Goal: Task Accomplishment & Management: Manage account settings

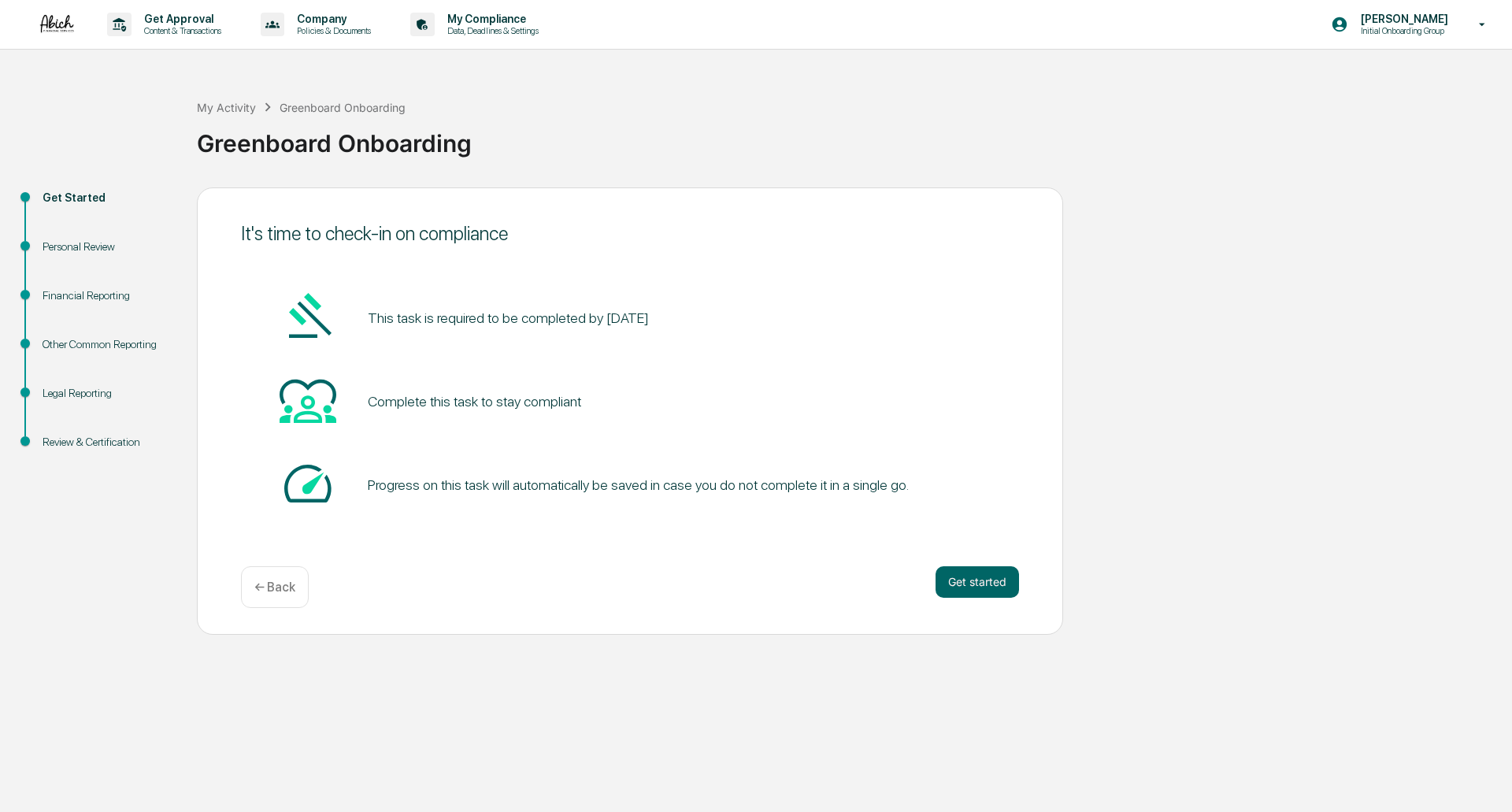
click at [97, 198] on div "Get Started" at bounding box center [107, 198] width 129 height 17
click at [988, 585] on button "Get started" at bounding box center [977, 582] width 84 height 31
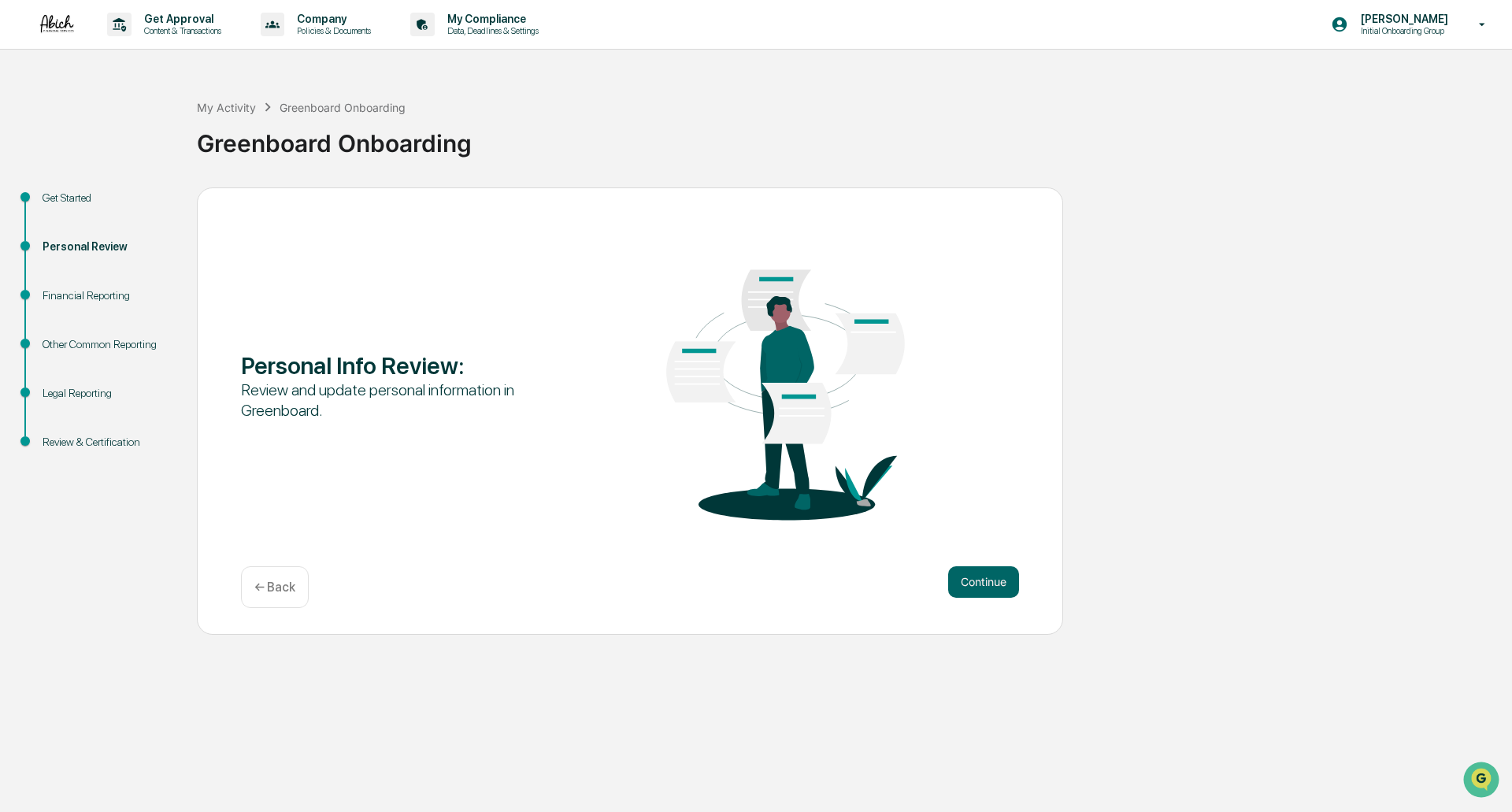
click at [988, 585] on button "Continue" at bounding box center [984, 582] width 71 height 31
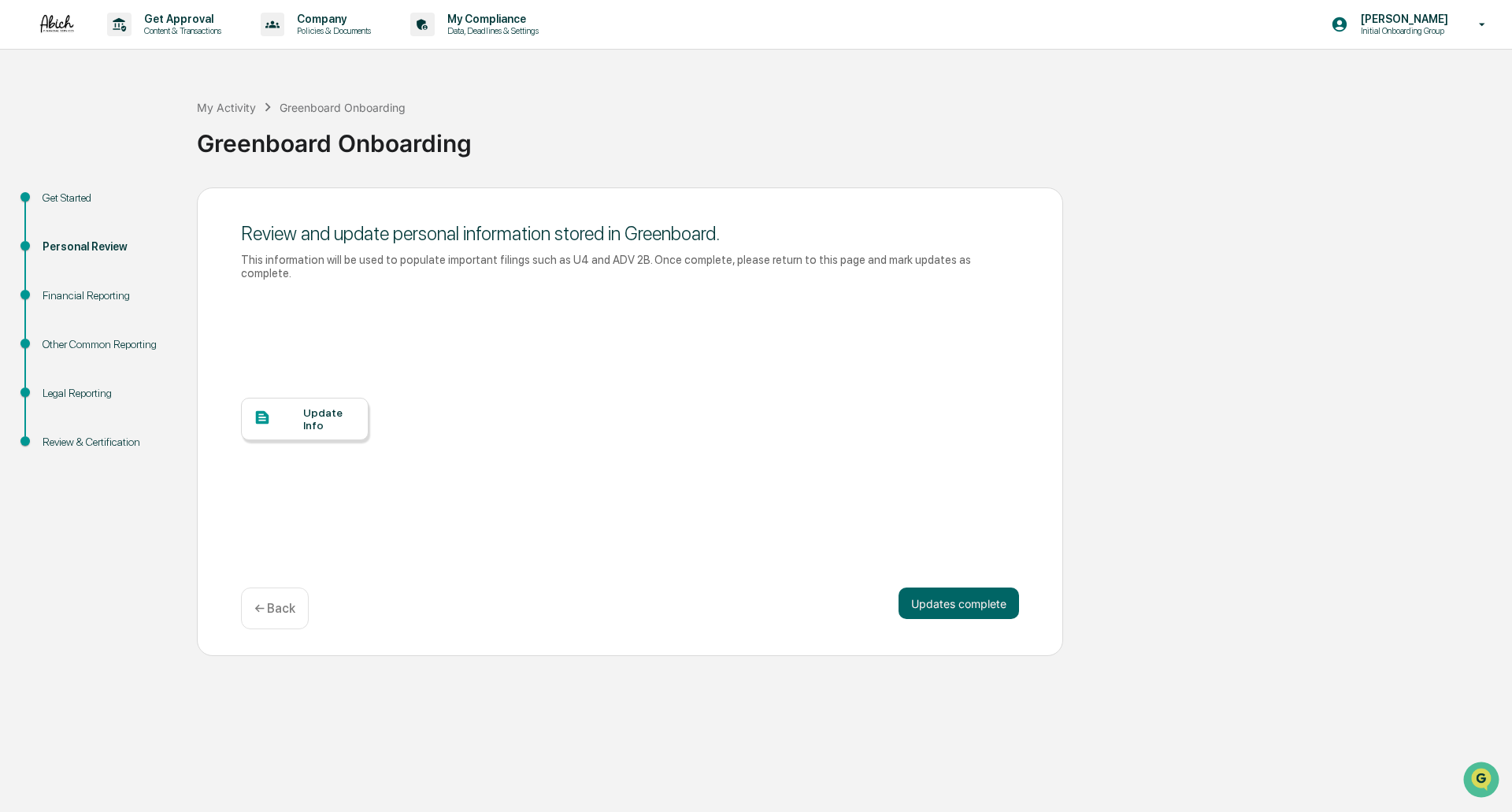
click at [320, 420] on div "Update Info" at bounding box center [305, 419] width 128 height 43
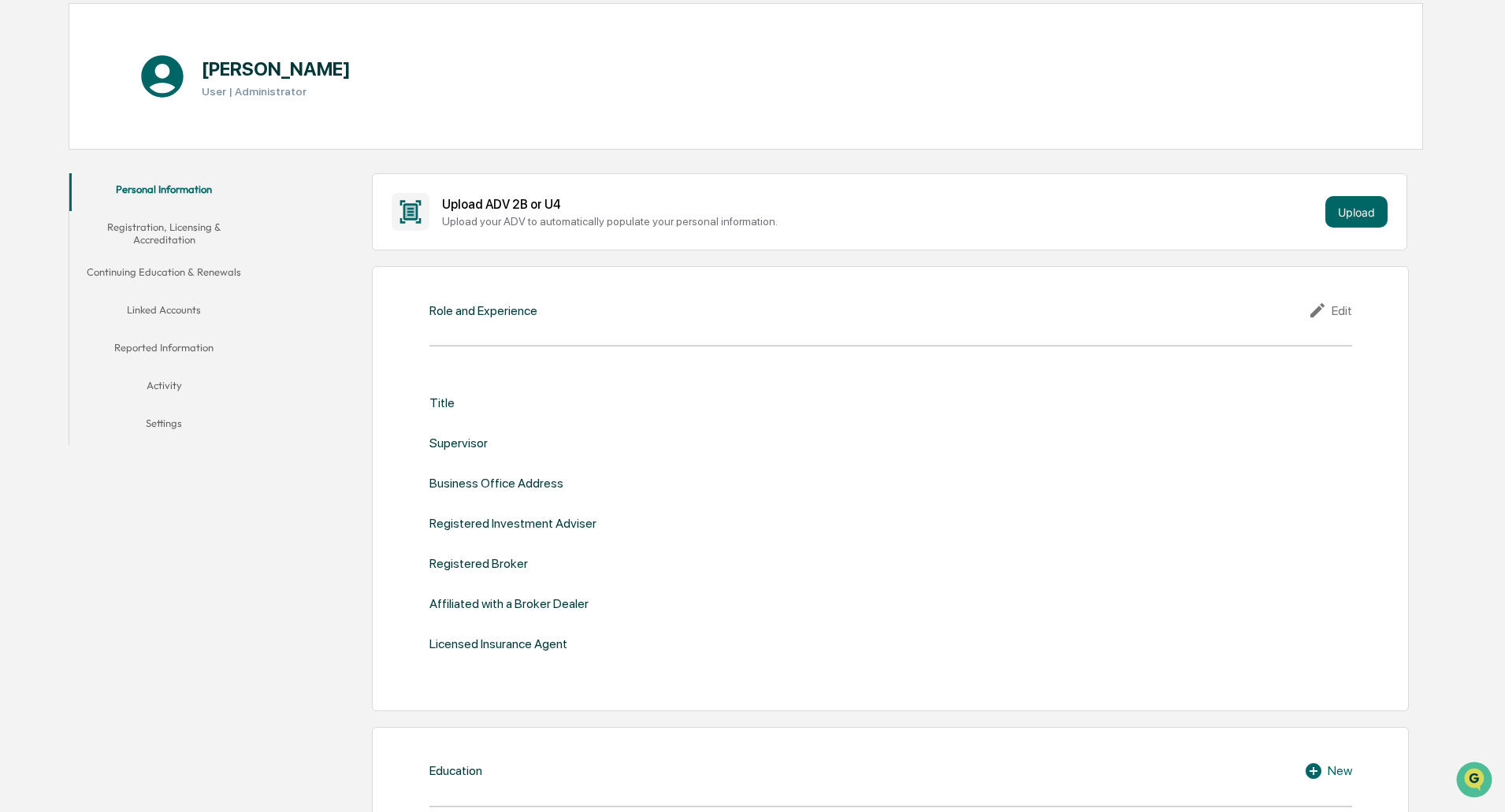
scroll to position [158, 0]
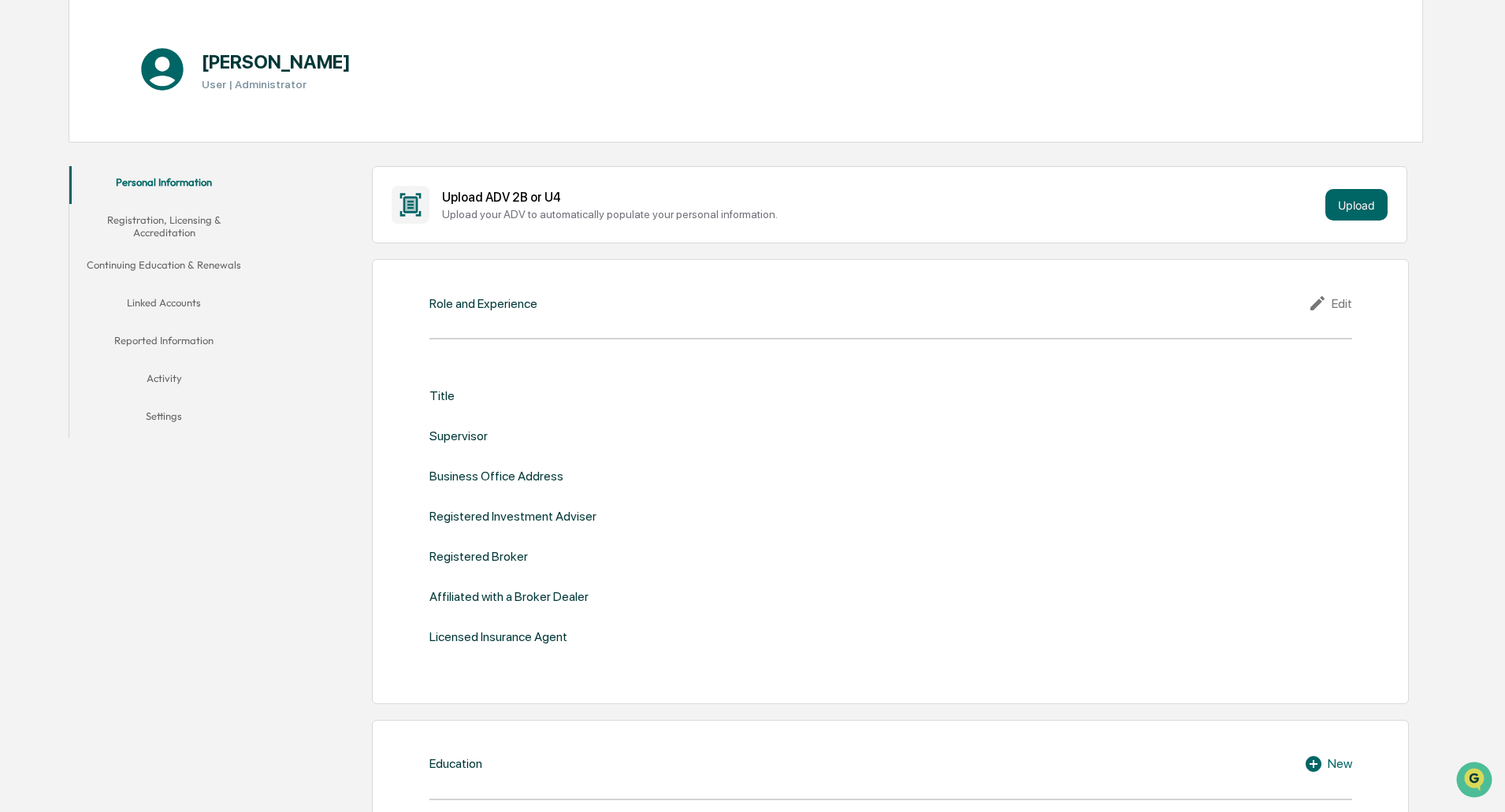
click at [1346, 306] on div "Edit" at bounding box center [1330, 304] width 44 height 19
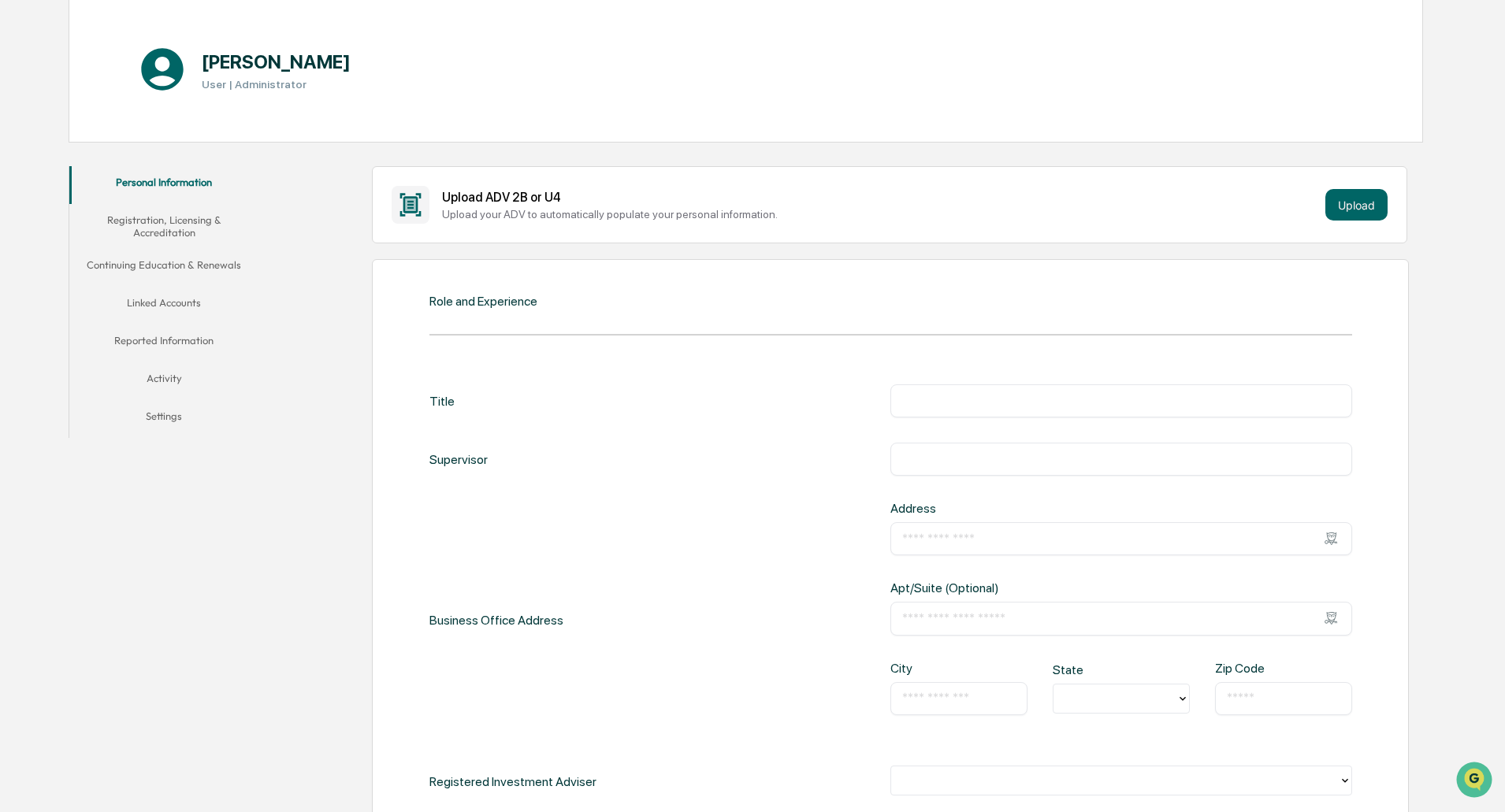
click at [982, 411] on div "​" at bounding box center [1121, 400] width 461 height 33
click at [984, 403] on input "text" at bounding box center [1121, 401] width 438 height 16
type input "**********"
click at [995, 537] on input "text" at bounding box center [1121, 539] width 438 height 16
type input "**********"
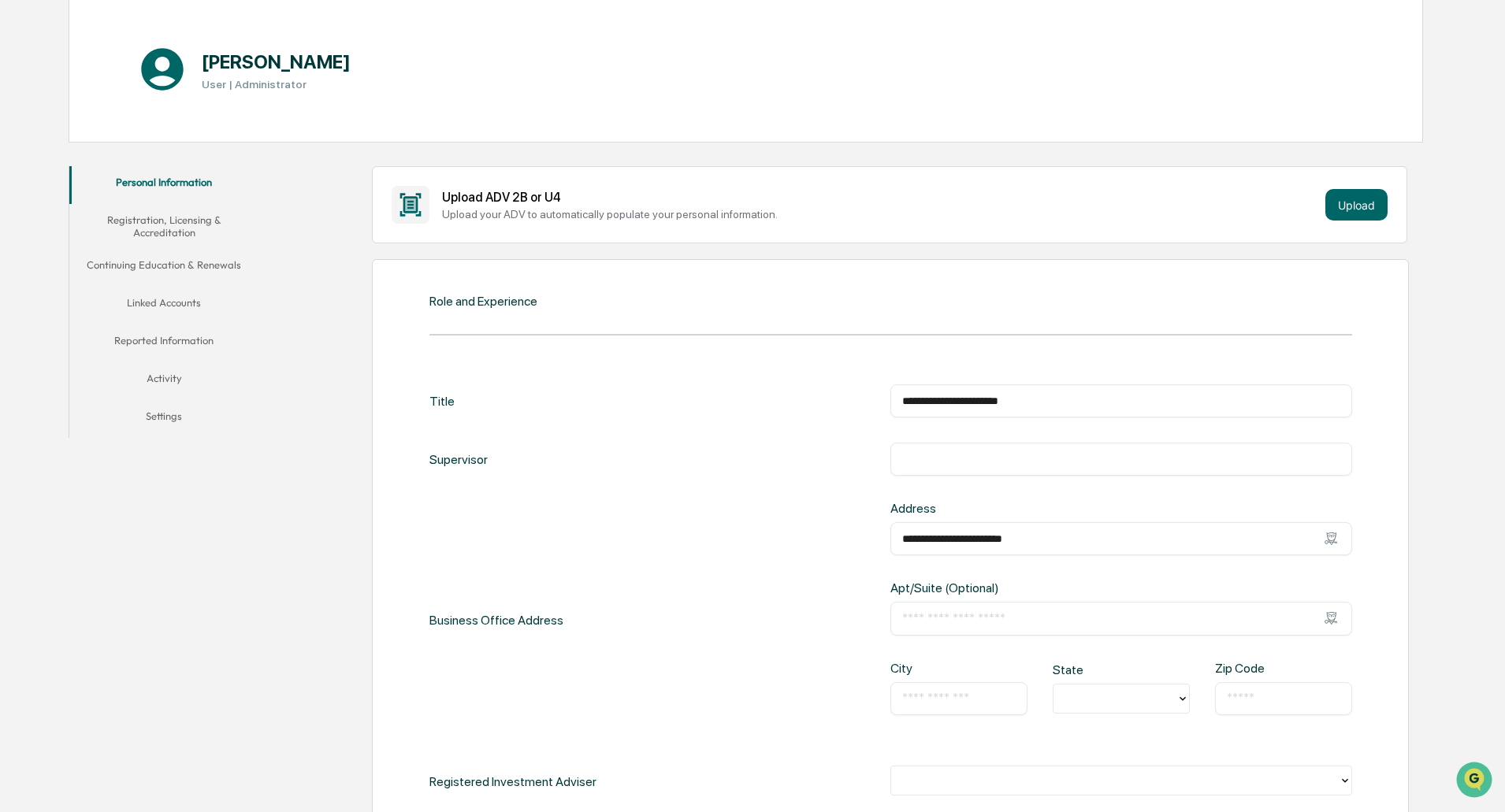
type input "*******"
type input "********"
type input "**********"
drag, startPoint x: 1114, startPoint y: 527, endPoint x: 986, endPoint y: 520, distance: 128.2
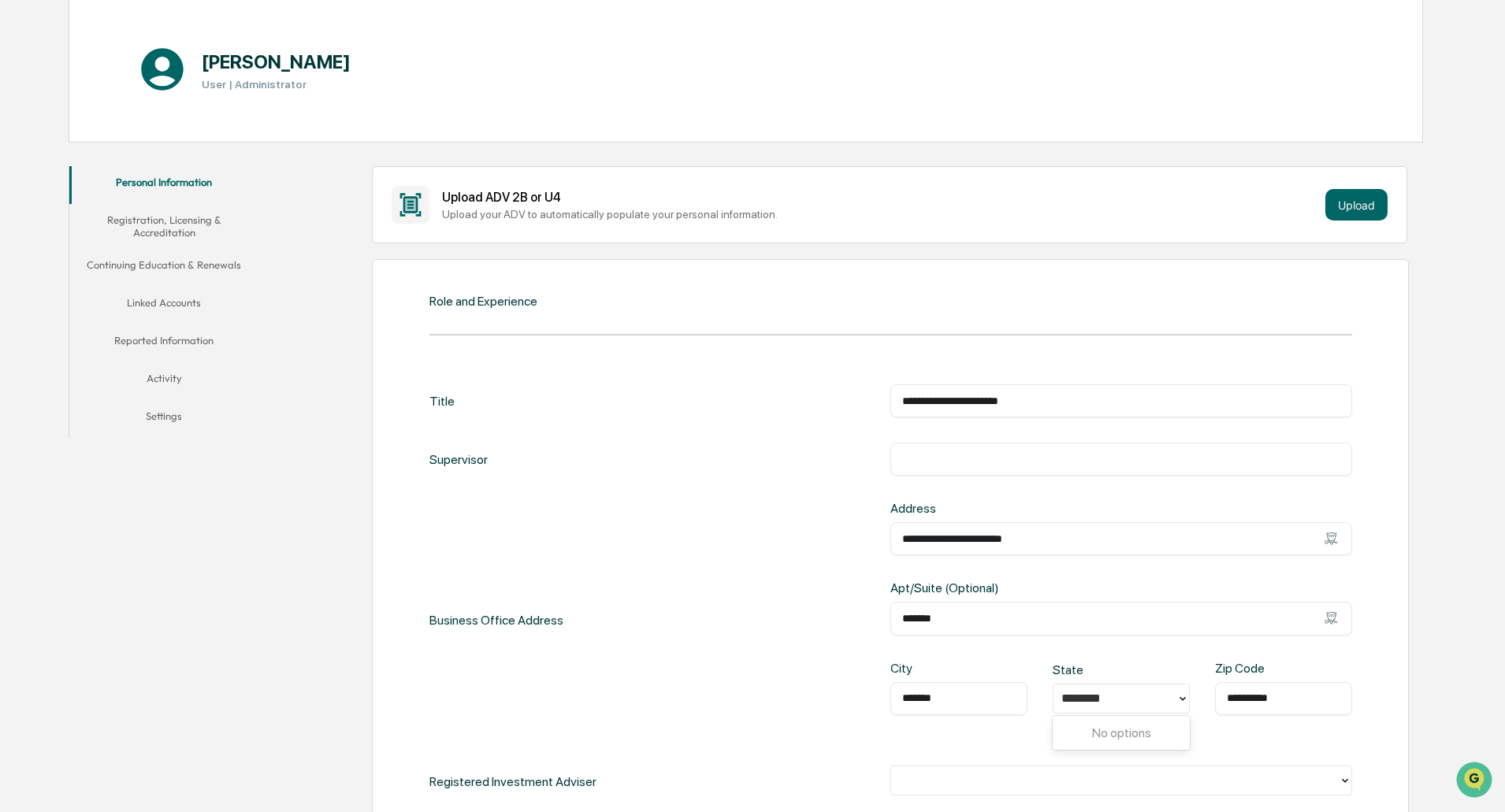
click at [986, 520] on div "**********" at bounding box center [1121, 528] width 461 height 55
drag, startPoint x: 1037, startPoint y: 535, endPoint x: 731, endPoint y: 527, distance: 306.1
click at [730, 530] on div "**********" at bounding box center [890, 620] width 922 height 239
type input "**********"
click at [802, 600] on div "**********" at bounding box center [890, 620] width 922 height 239
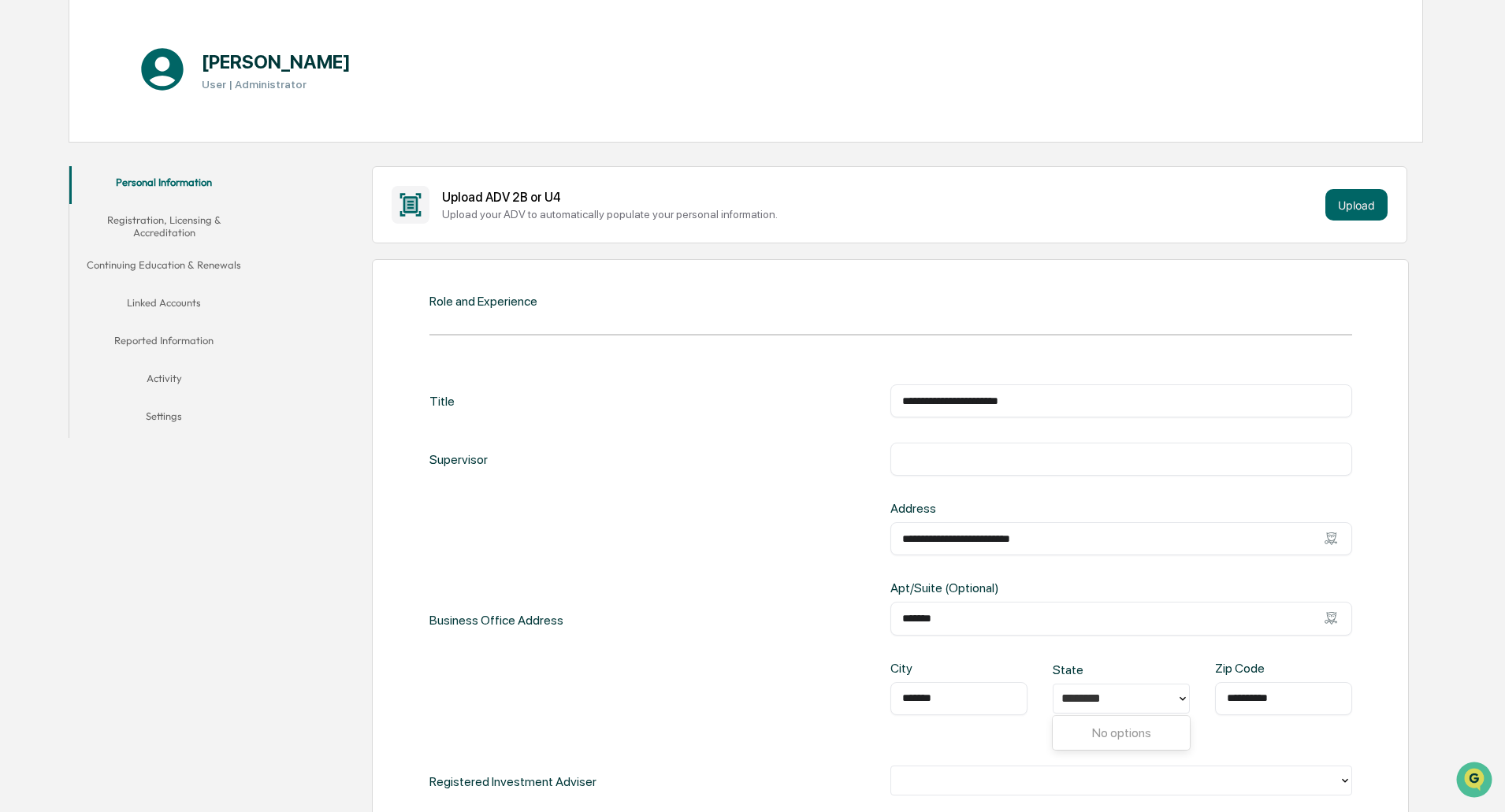
drag, startPoint x: 985, startPoint y: 618, endPoint x: 812, endPoint y: 615, distance: 173.0
click at [812, 615] on div "**********" at bounding box center [890, 620] width 922 height 239
type input "*********"
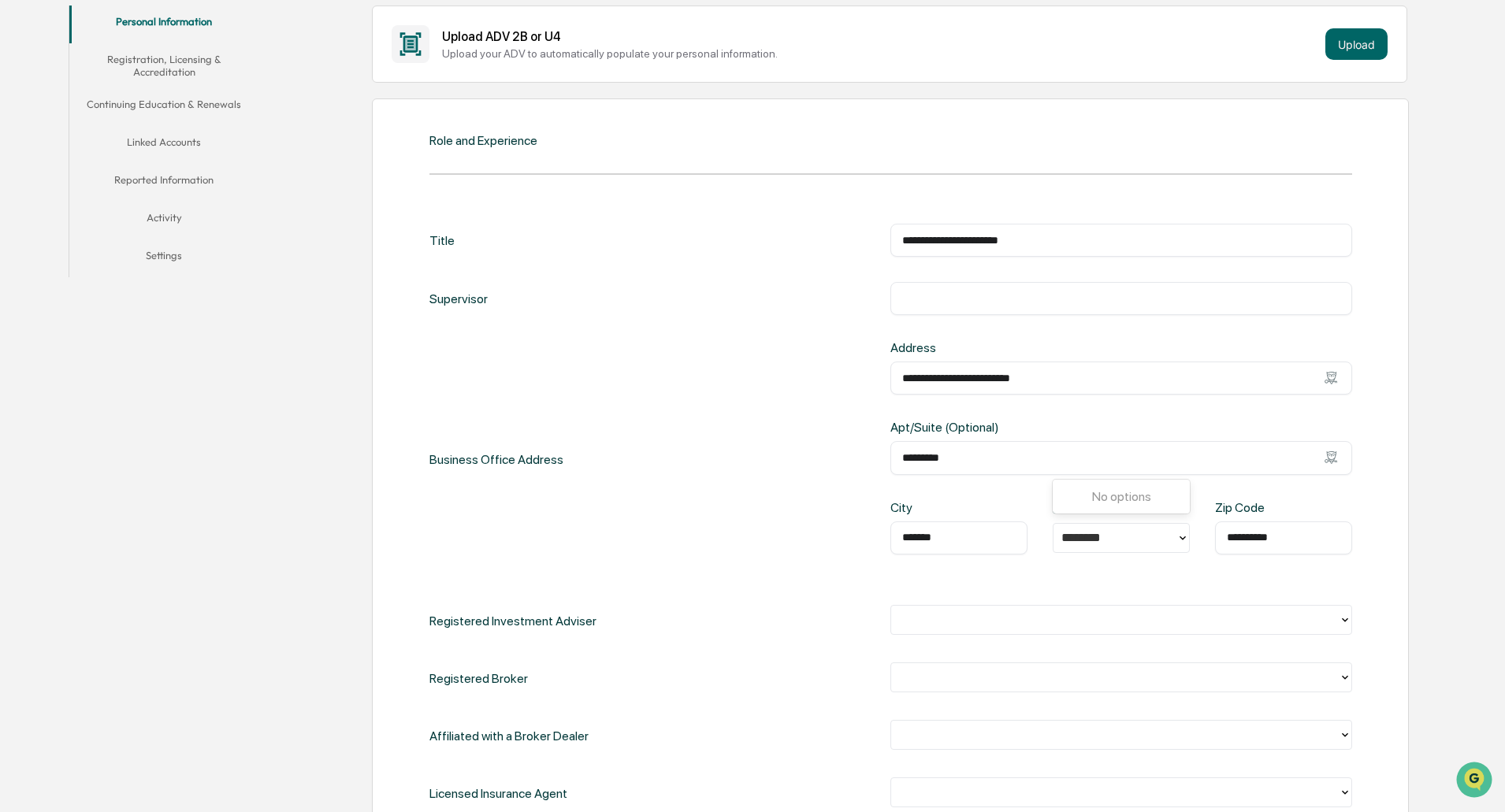
scroll to position [394, 0]
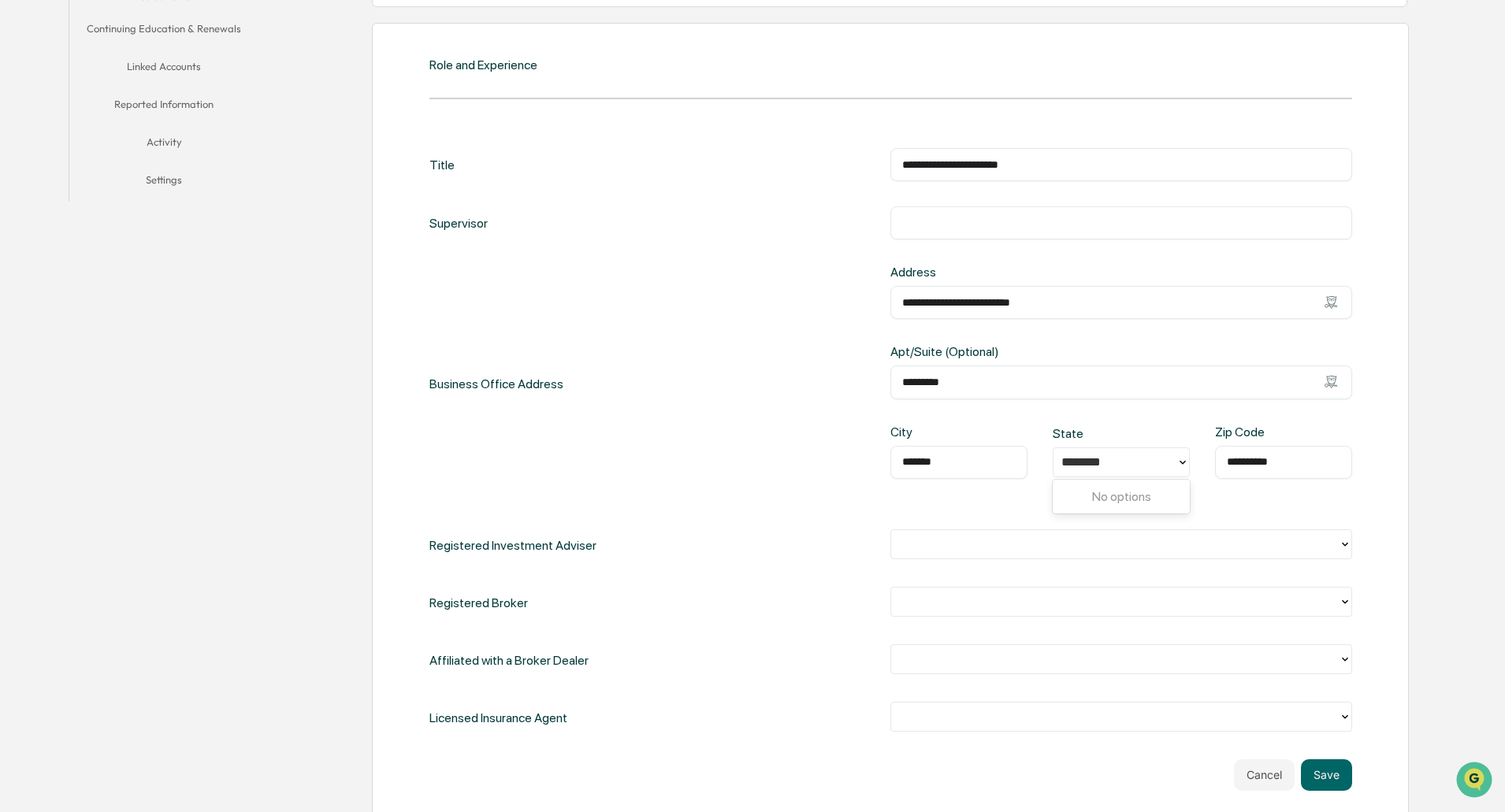
click at [978, 460] on input "*******" at bounding box center [958, 462] width 113 height 16
drag, startPoint x: 978, startPoint y: 460, endPoint x: 775, endPoint y: 441, distance: 203.9
click at [775, 441] on div "**********" at bounding box center [890, 383] width 922 height 239
type input "*"
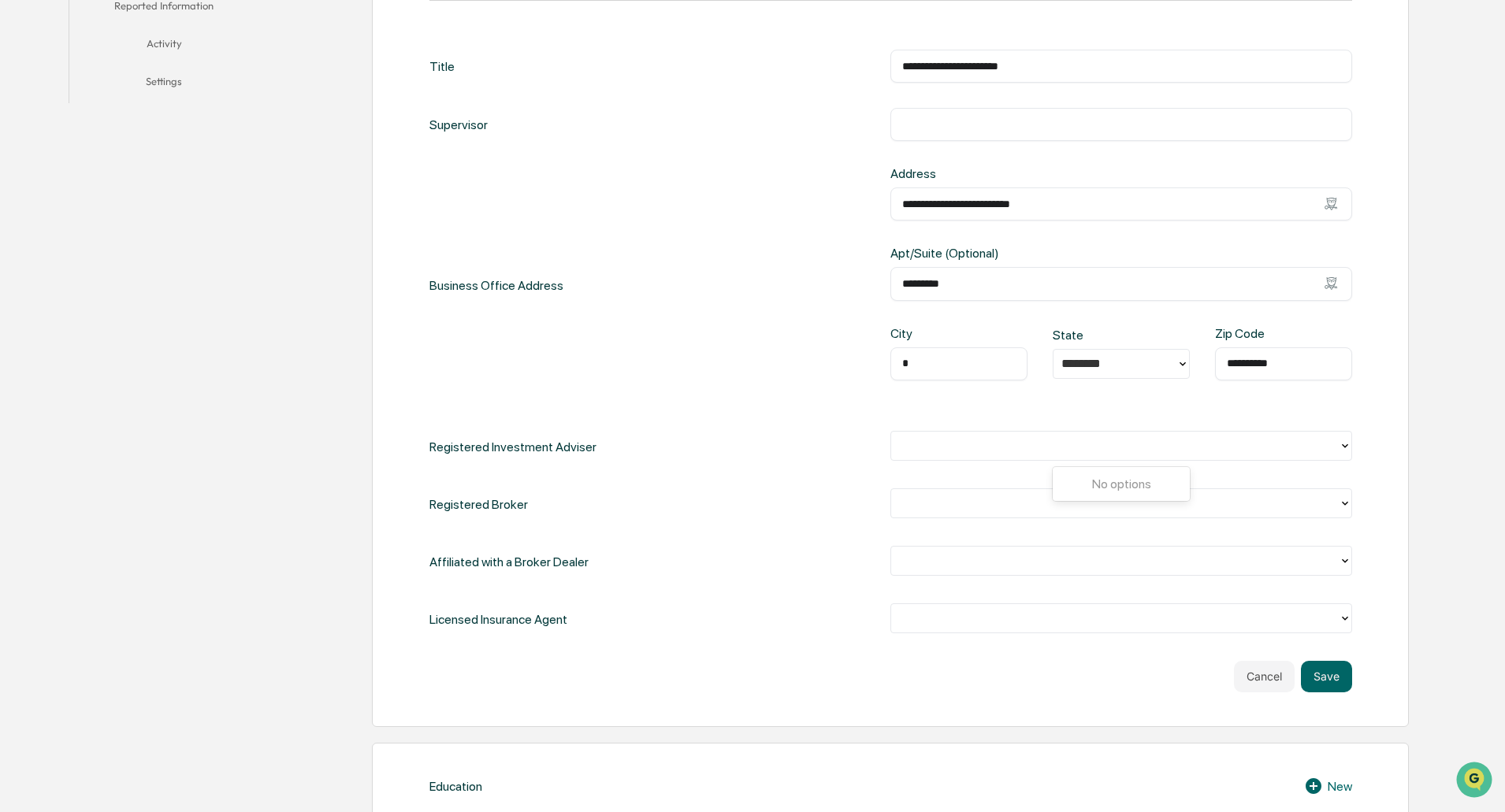
scroll to position [788, 0]
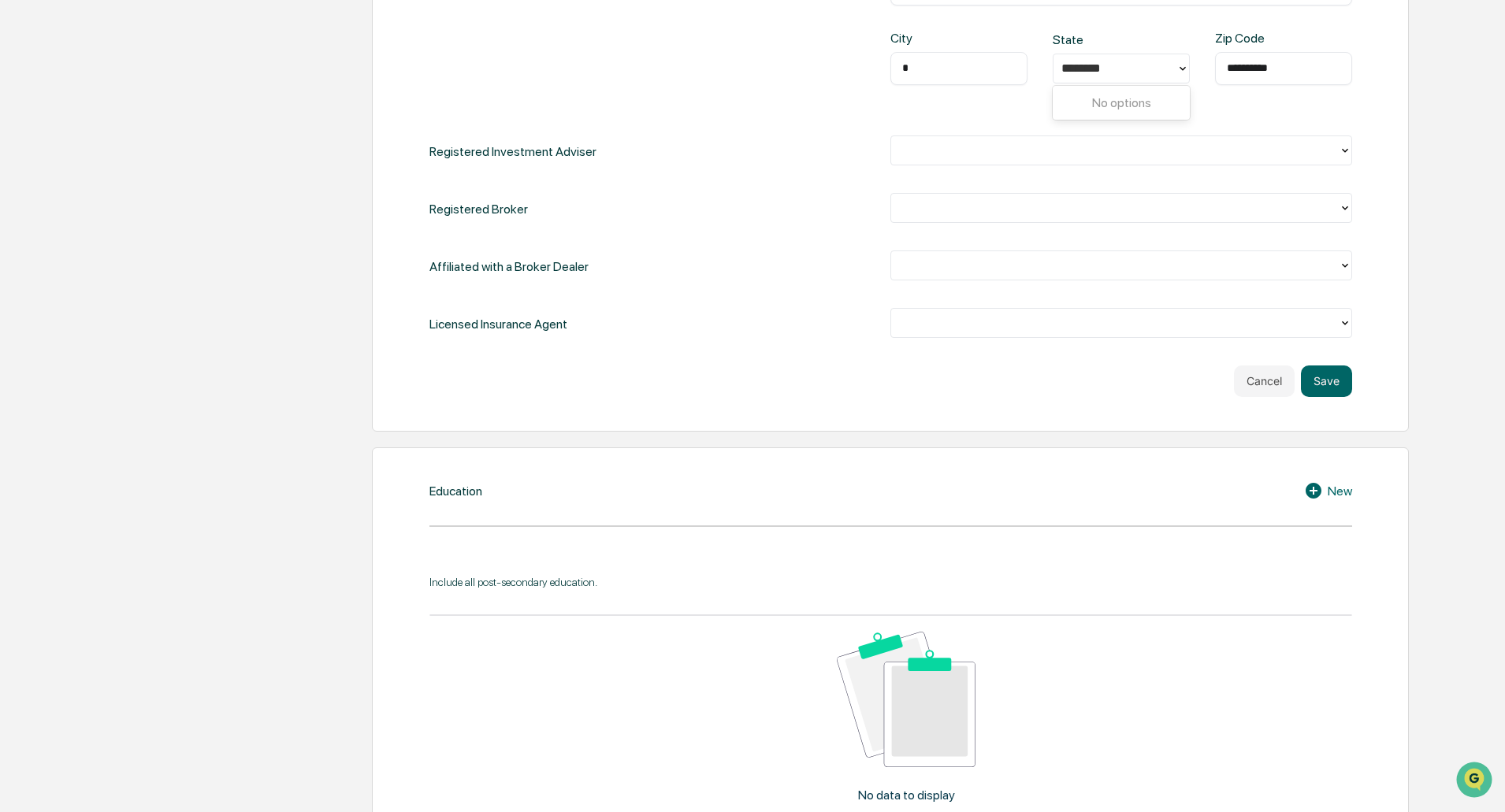
type input "*"
click at [1337, 393] on button "Save" at bounding box center [1327, 381] width 51 height 31
click at [1331, 375] on button "Save" at bounding box center [1327, 381] width 51 height 31
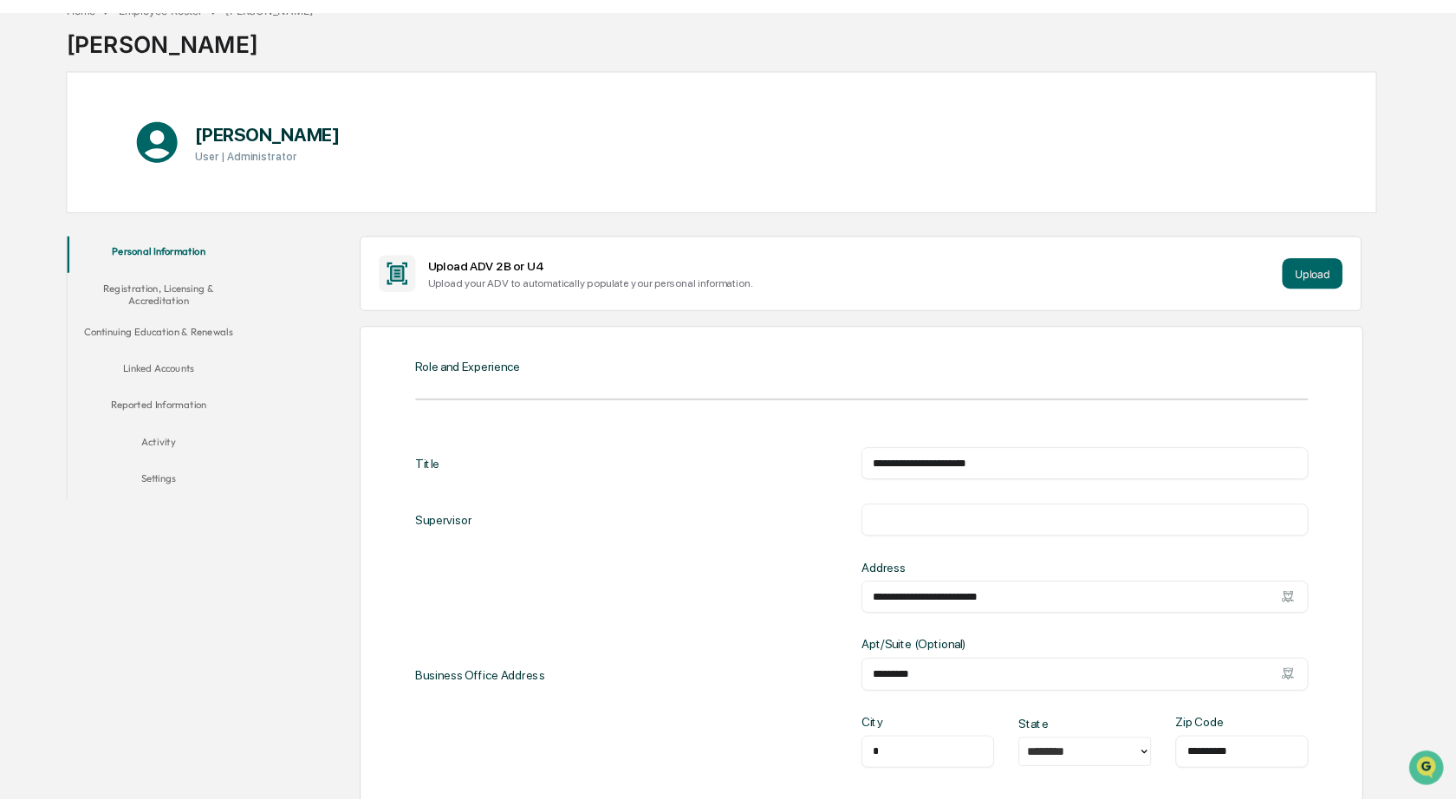
scroll to position [0, 0]
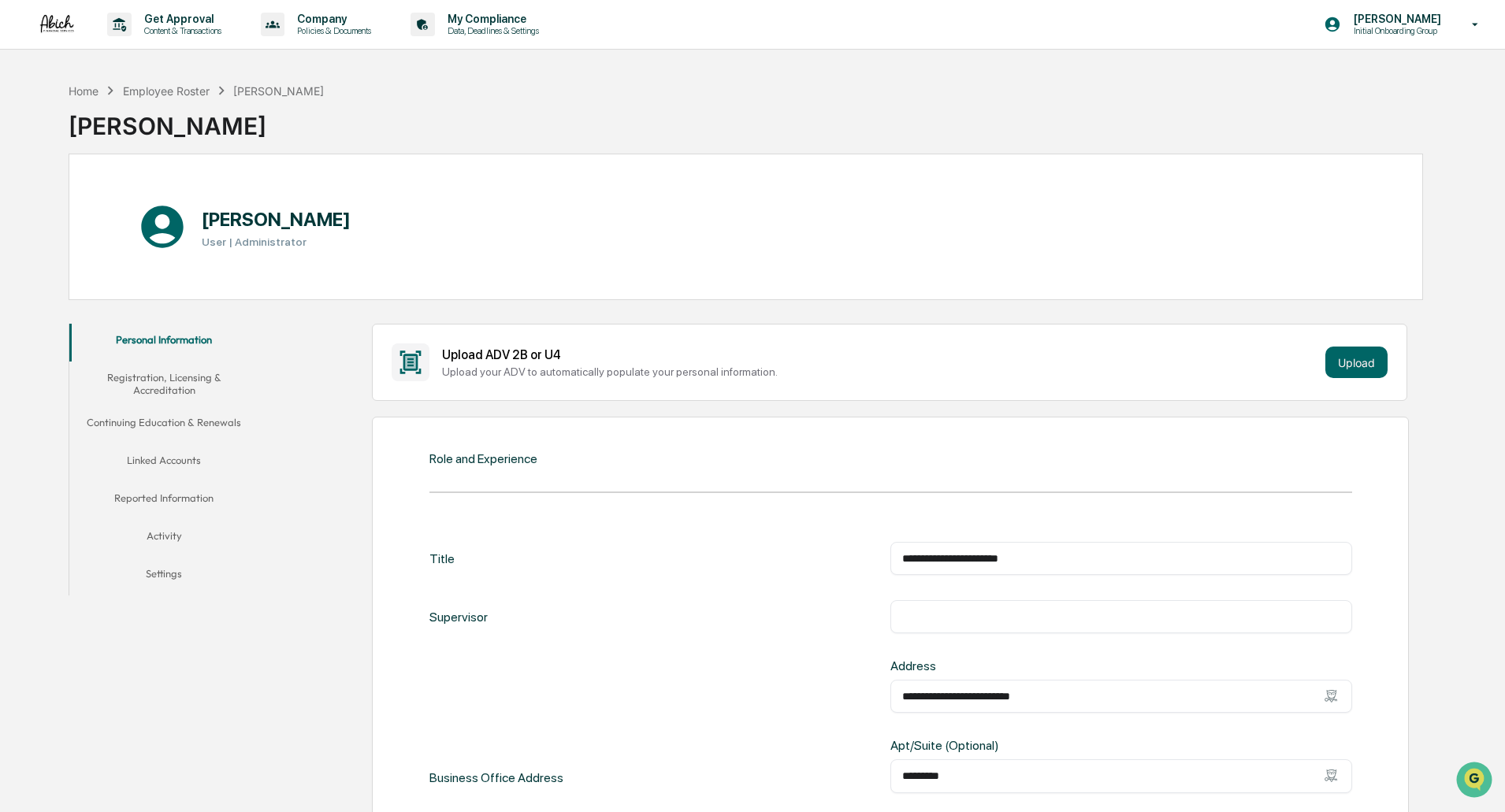
click at [508, 19] on p "My Compliance" at bounding box center [490, 19] width 112 height 13
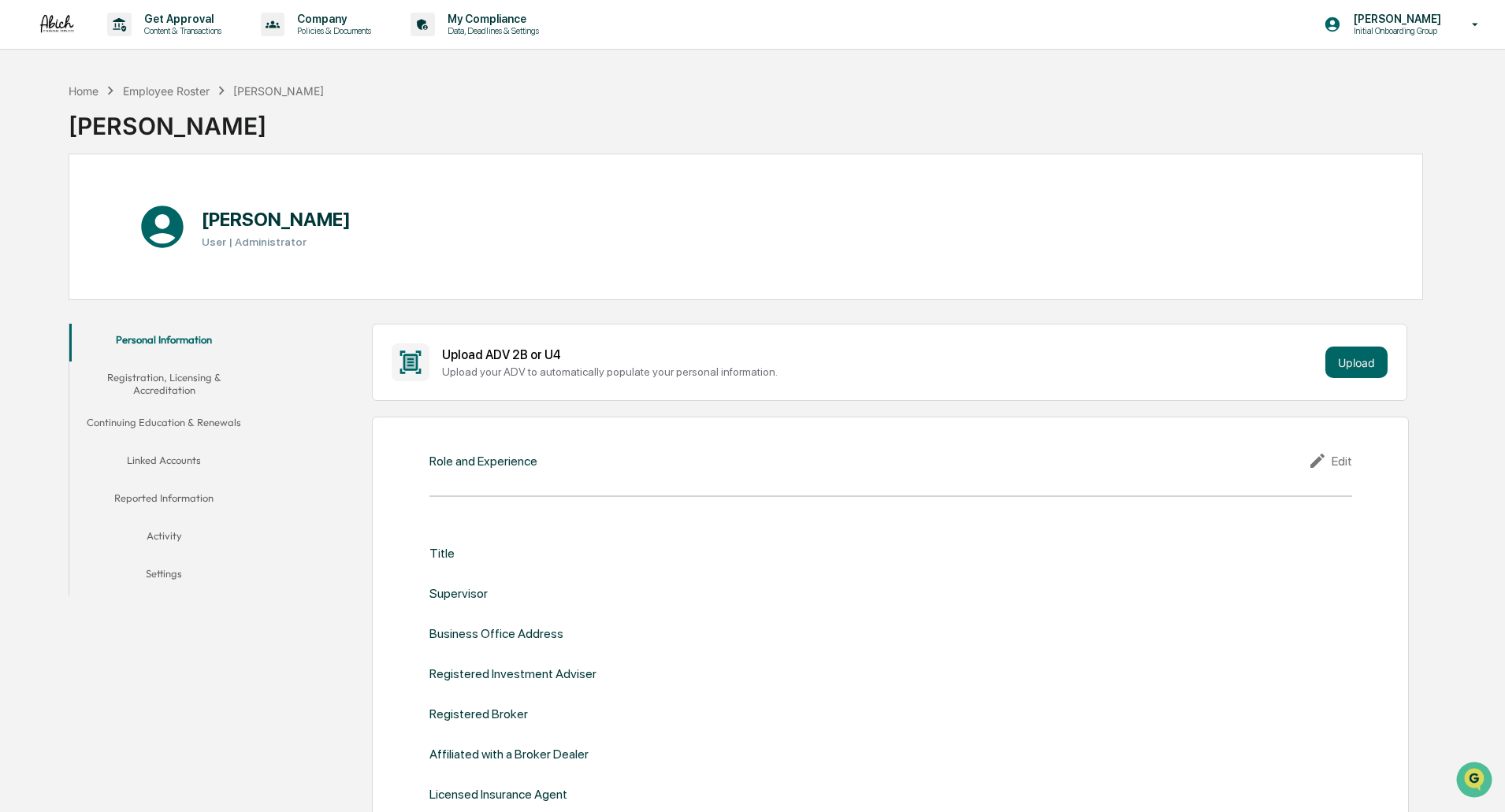
click at [527, 21] on p "My Compliance" at bounding box center [490, 19] width 112 height 13
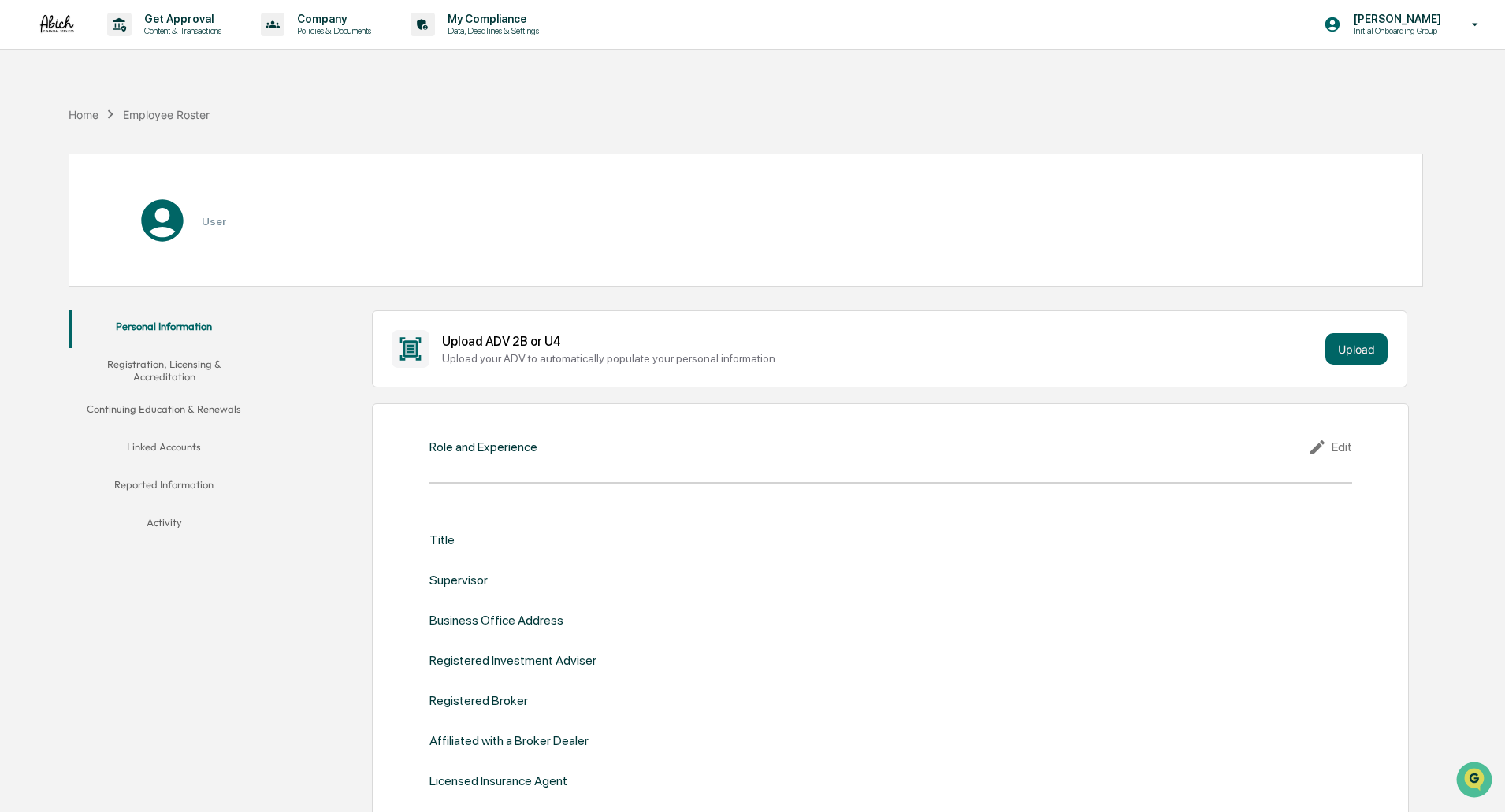
click at [511, 18] on p "My Compliance" at bounding box center [490, 19] width 112 height 13
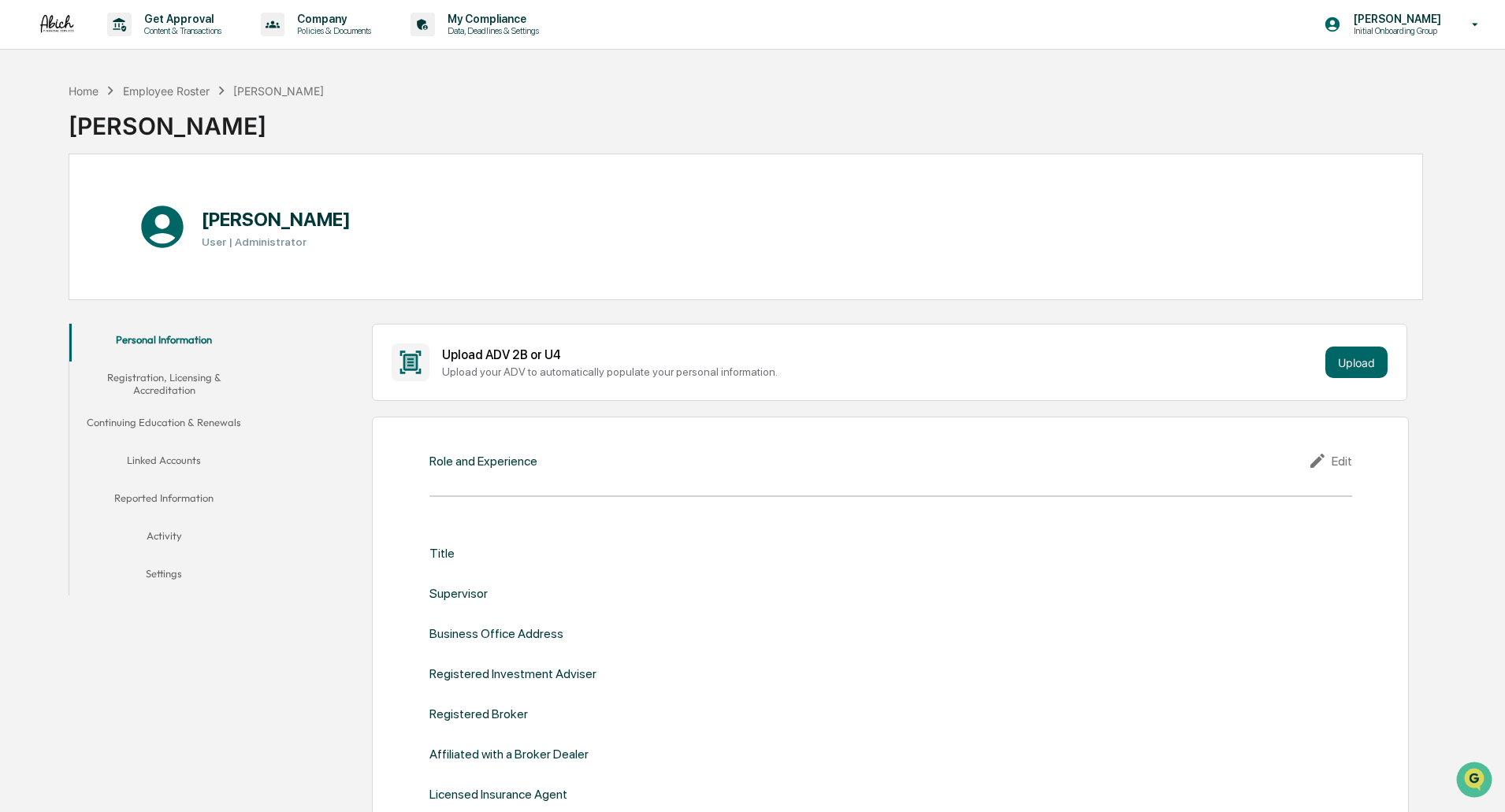
click at [455, 21] on p "My Compliance" at bounding box center [490, 19] width 112 height 13
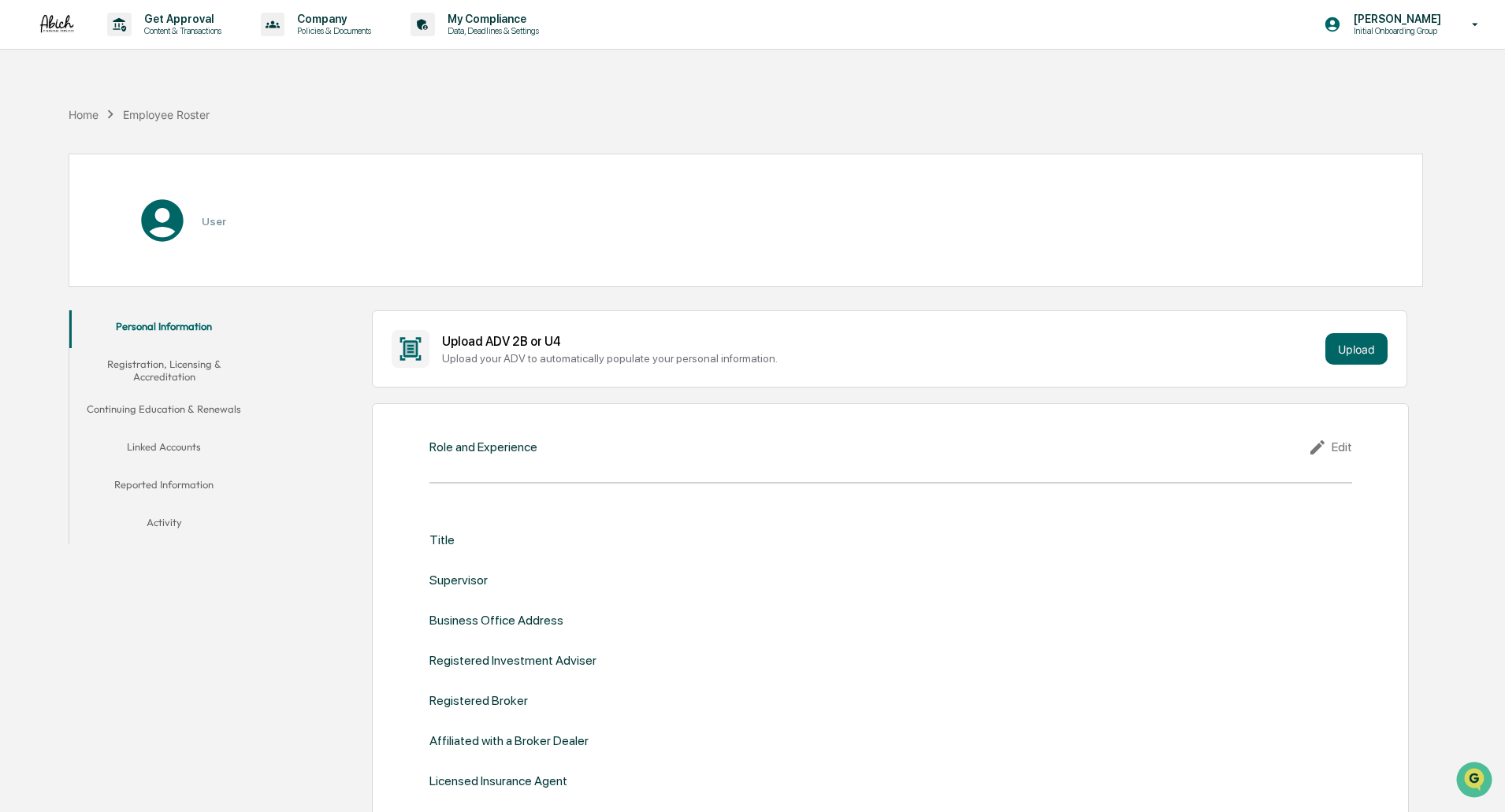
click at [484, 25] on p "Data, Deadlines & Settings" at bounding box center [490, 31] width 112 height 11
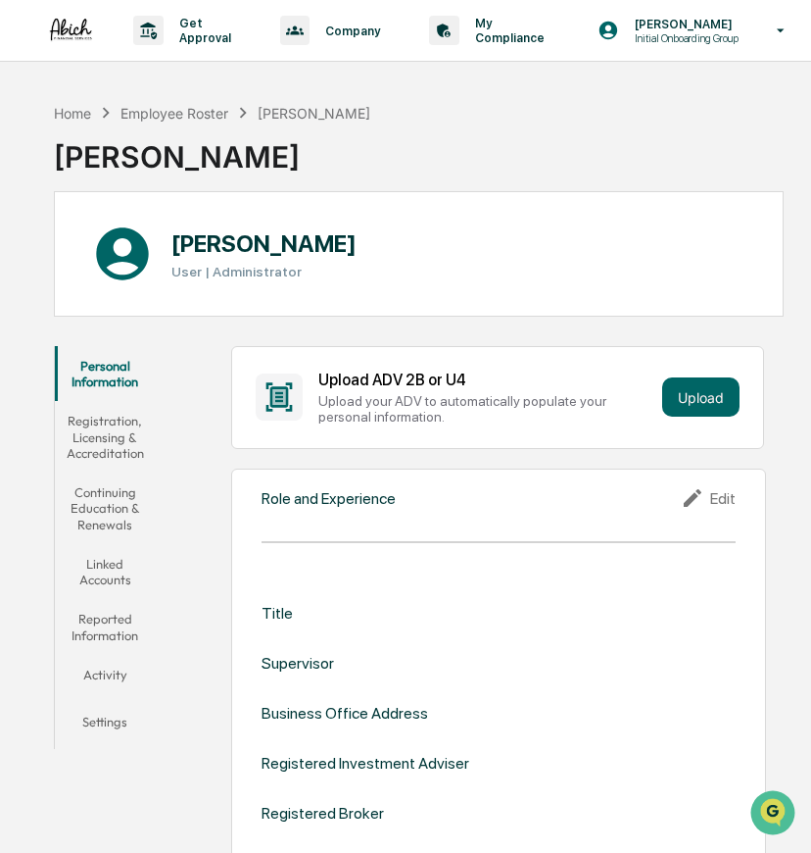
drag, startPoint x: 400, startPoint y: 159, endPoint x: 439, endPoint y: 166, distance: 39.8
click at [400, 159] on div "Home Employee Roster [PERSON_NAME] [PERSON_NAME]" at bounding box center [419, 142] width 730 height 98
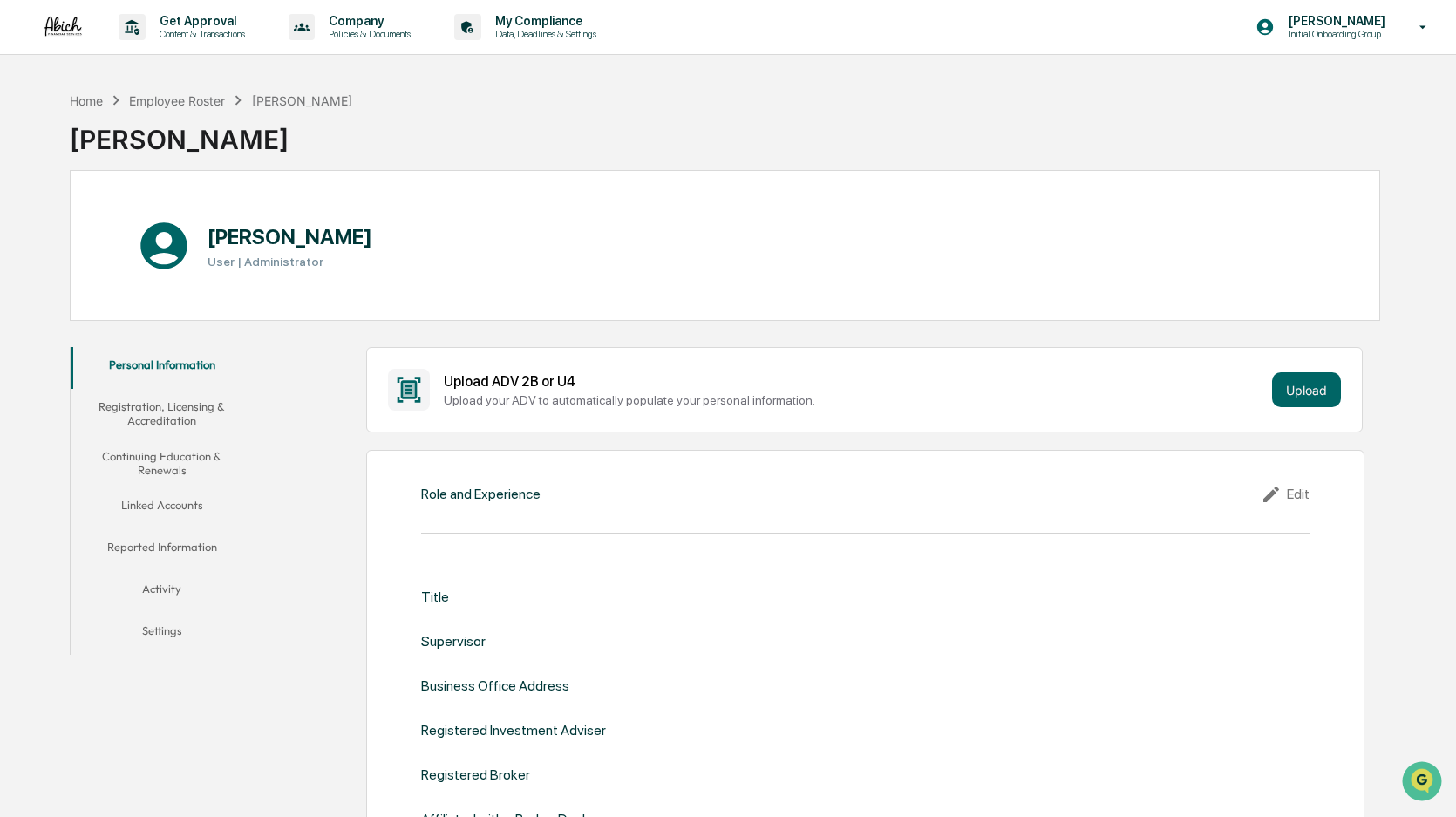
drag, startPoint x: 975, startPoint y: 714, endPoint x: 977, endPoint y: 702, distance: 12.2
click at [975, 714] on div "Title Supervisor Business Office Address Registered Investment Adviser Register…" at bounding box center [865, 730] width 889 height 283
click at [549, 35] on p "Data, Deadlines & Settings" at bounding box center [543, 34] width 124 height 12
click at [184, 639] on button "Settings" at bounding box center [161, 634] width 182 height 42
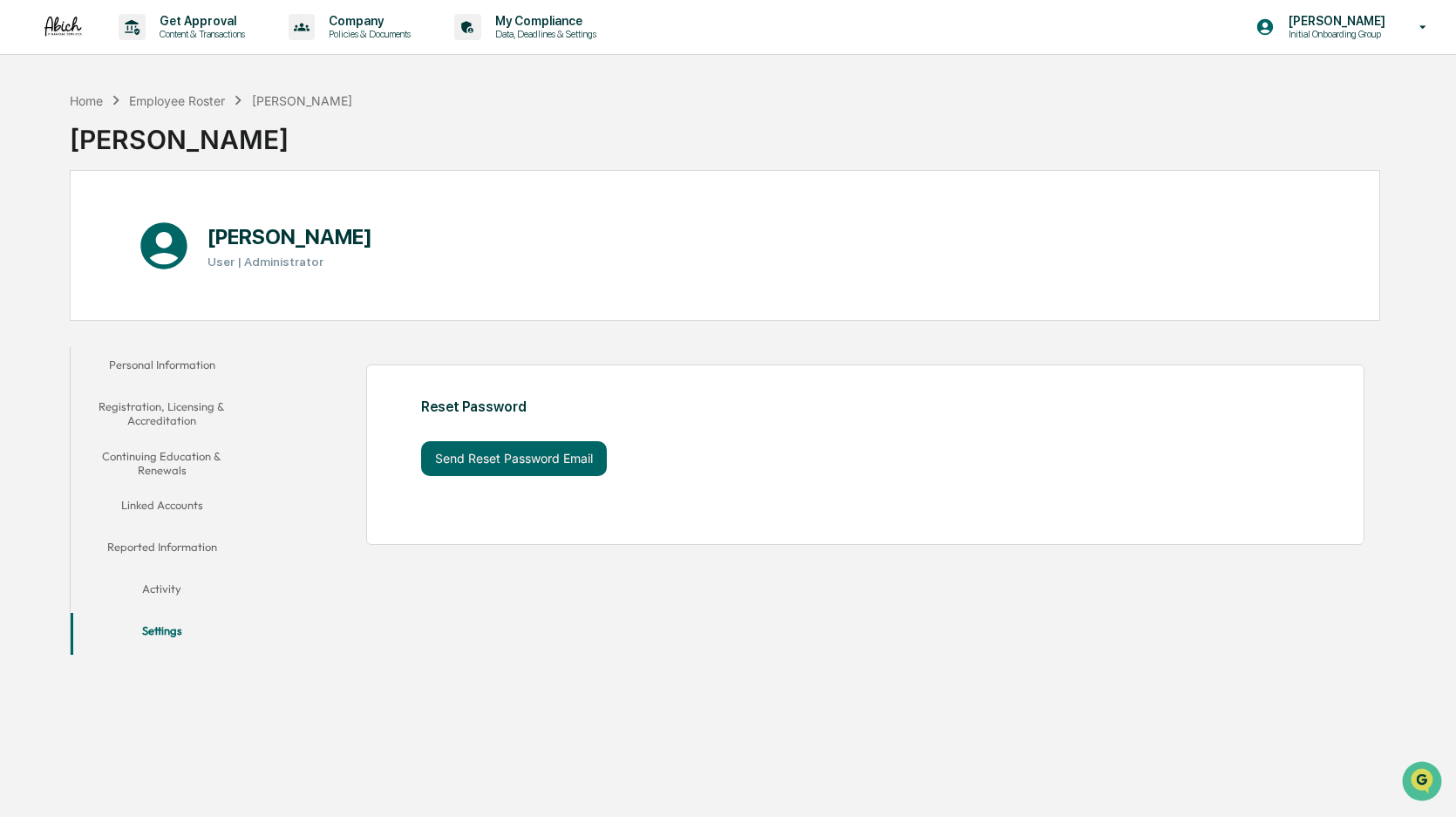
click at [560, 30] on p "Data, Deadlines & Settings" at bounding box center [543, 34] width 124 height 12
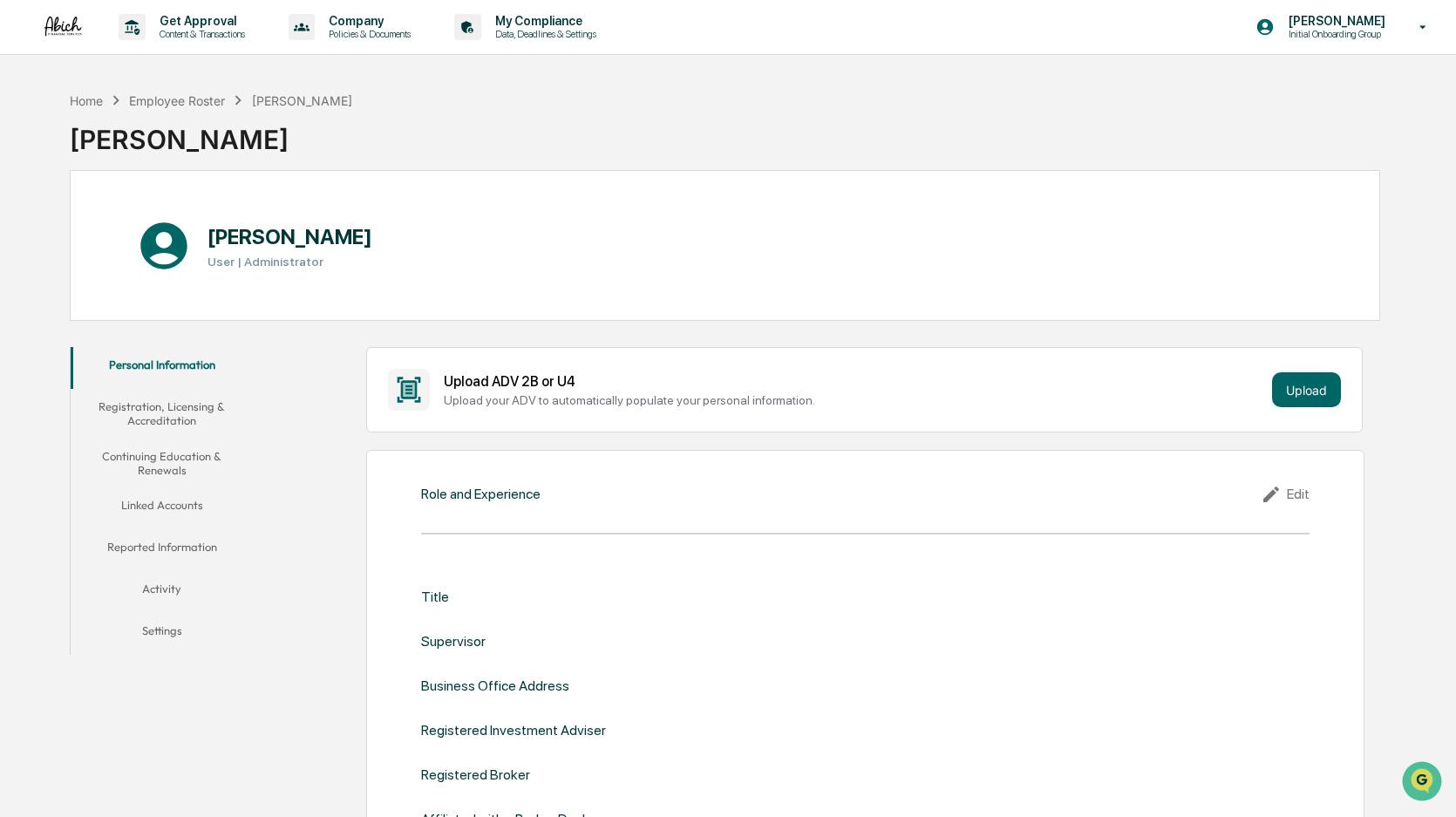
click at [1324, 26] on p "[PERSON_NAME]" at bounding box center [1335, 21] width 119 height 14
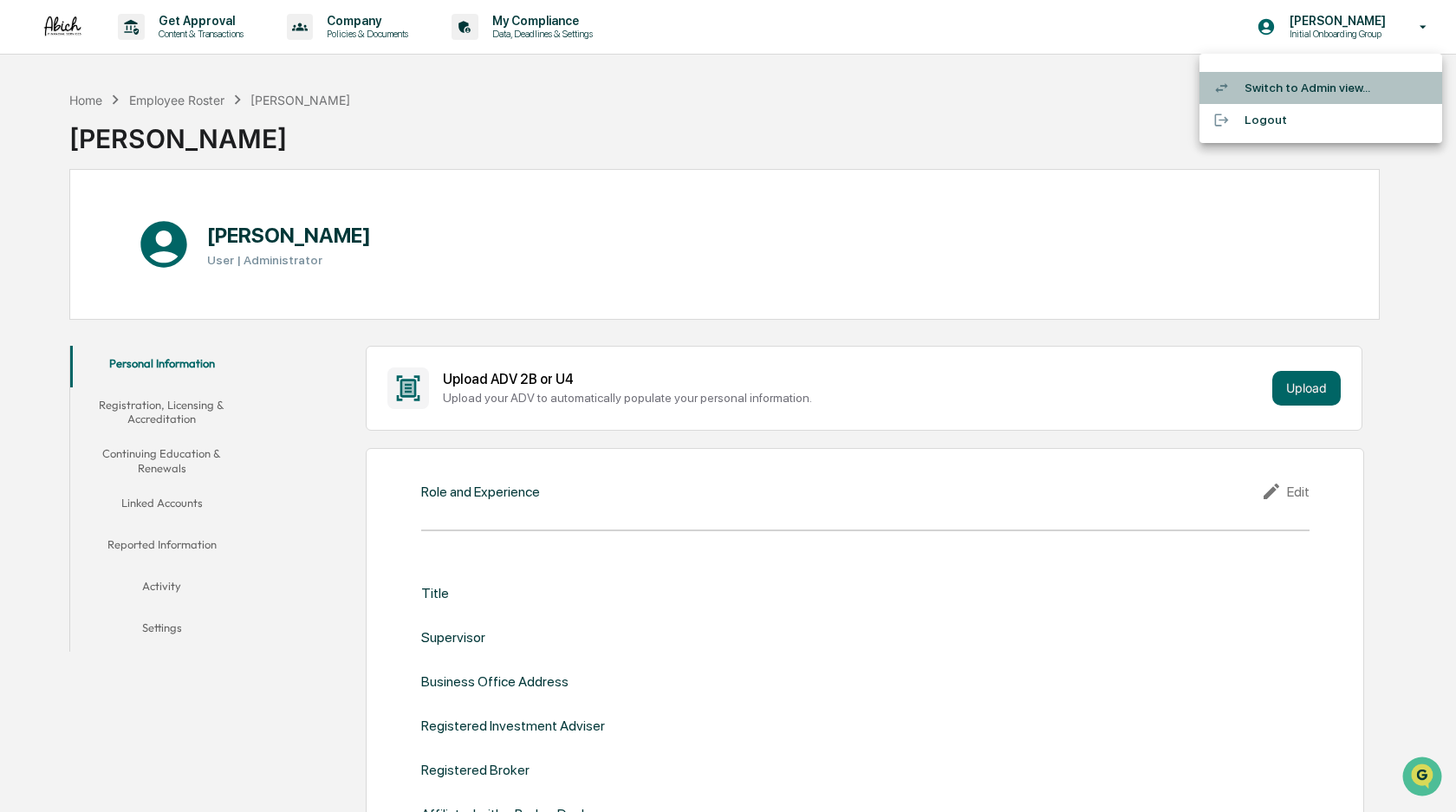
click at [1283, 87] on li "Switch to Admin view..." at bounding box center [1321, 88] width 242 height 32
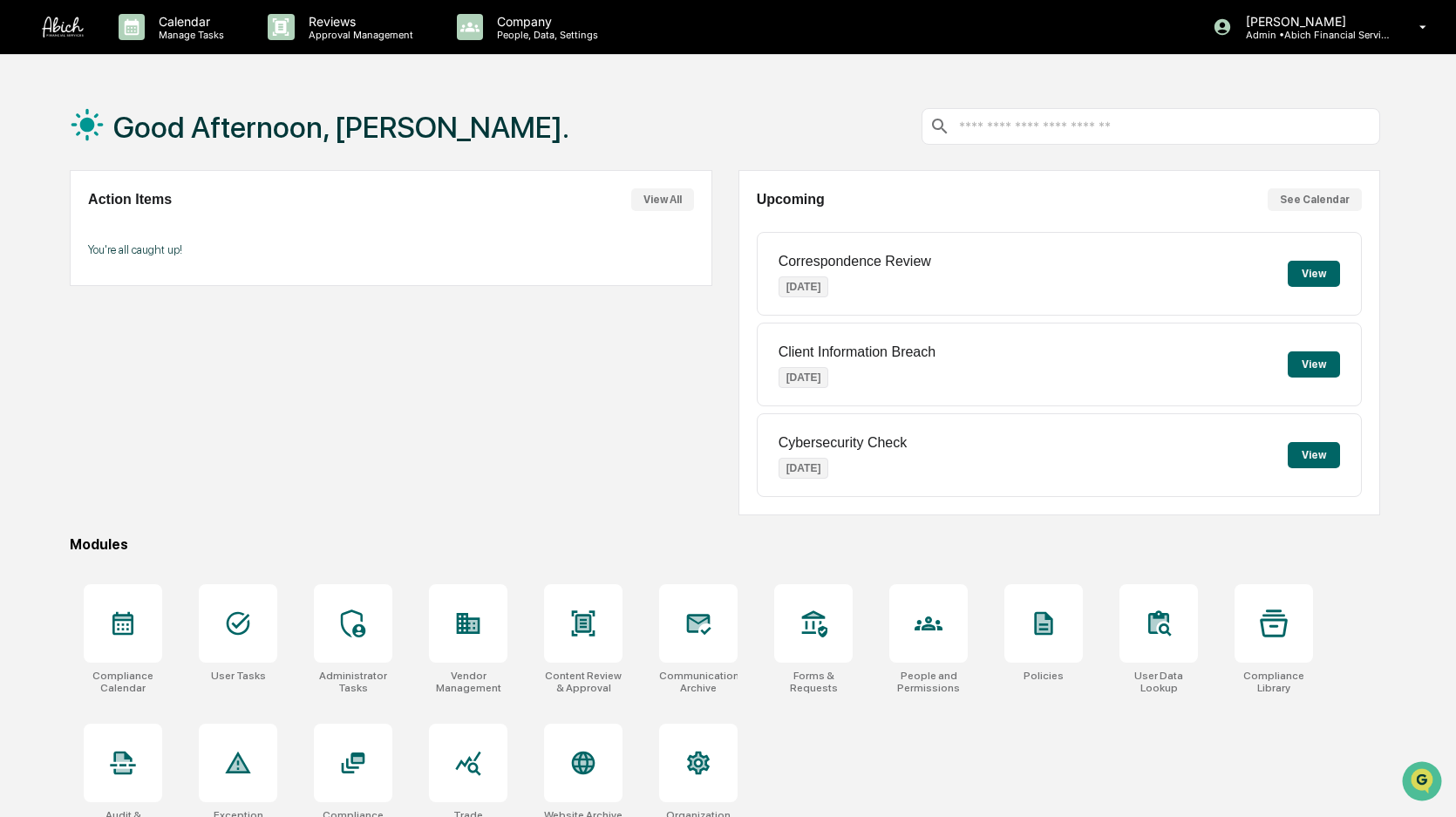
click at [387, 24] on p "Reviews" at bounding box center [358, 21] width 127 height 15
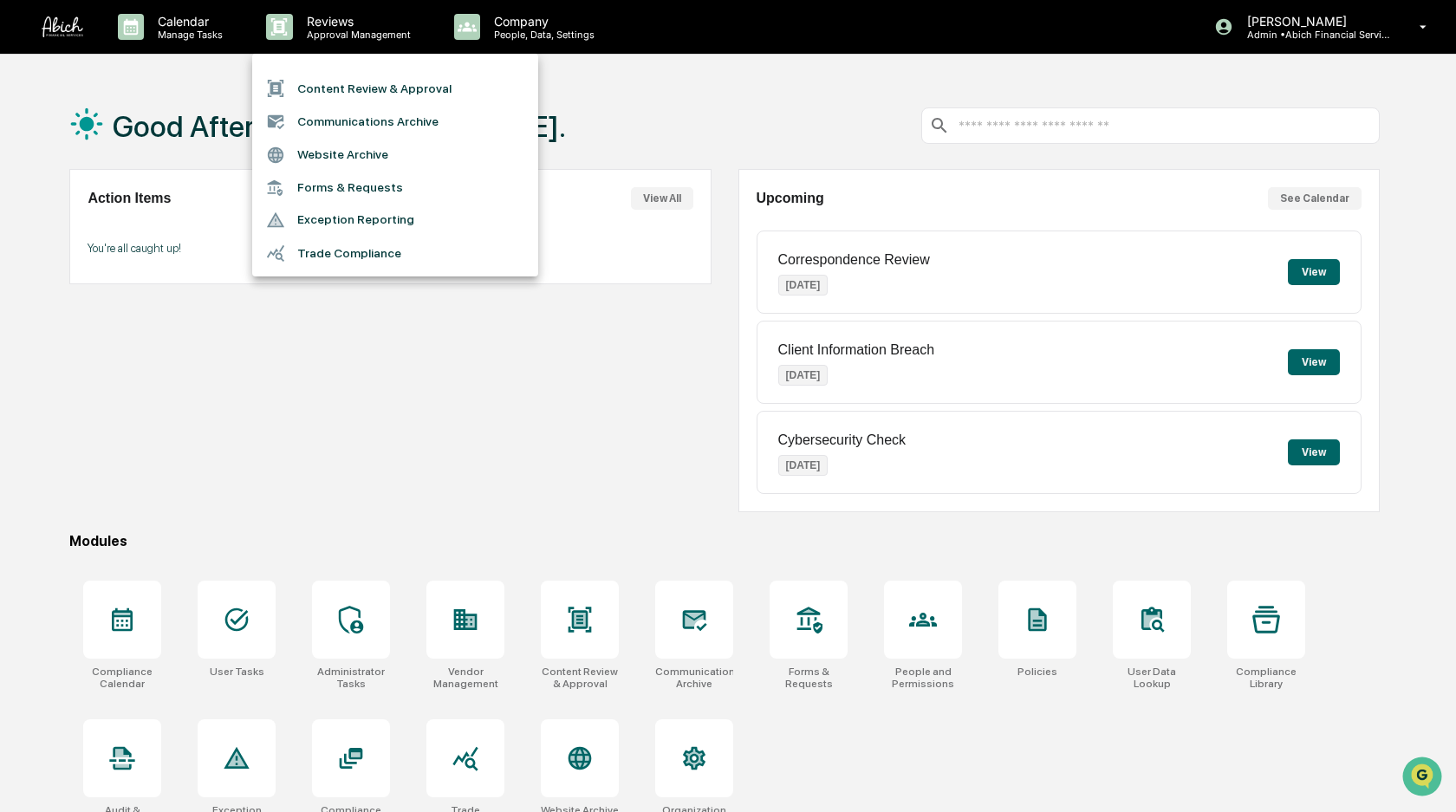
click at [480, 30] on div at bounding box center [728, 406] width 1456 height 812
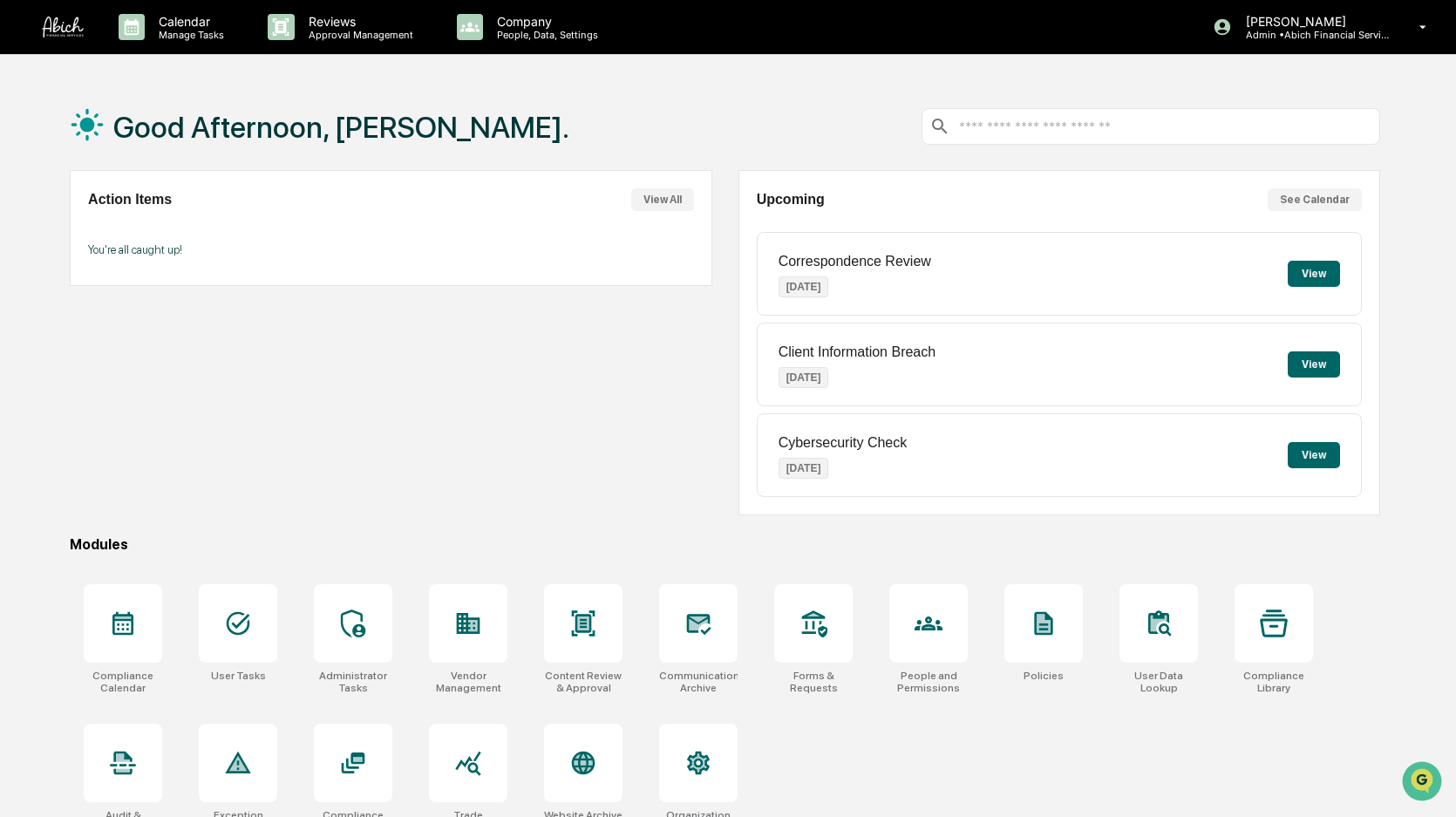
click at [551, 31] on p "People, Data, Settings" at bounding box center [545, 35] width 124 height 12
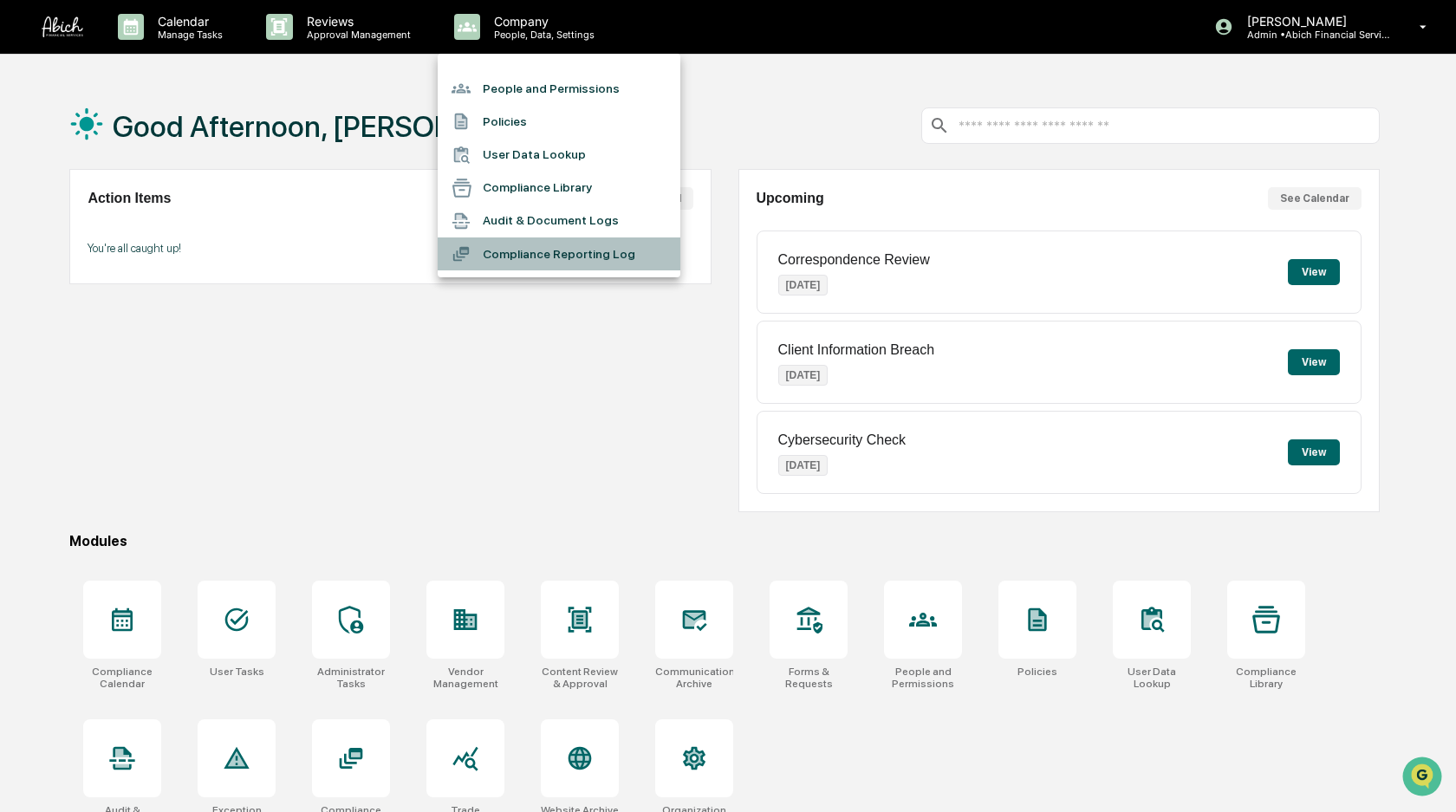
click at [597, 253] on li "Compliance Reporting Log" at bounding box center [559, 254] width 242 height 33
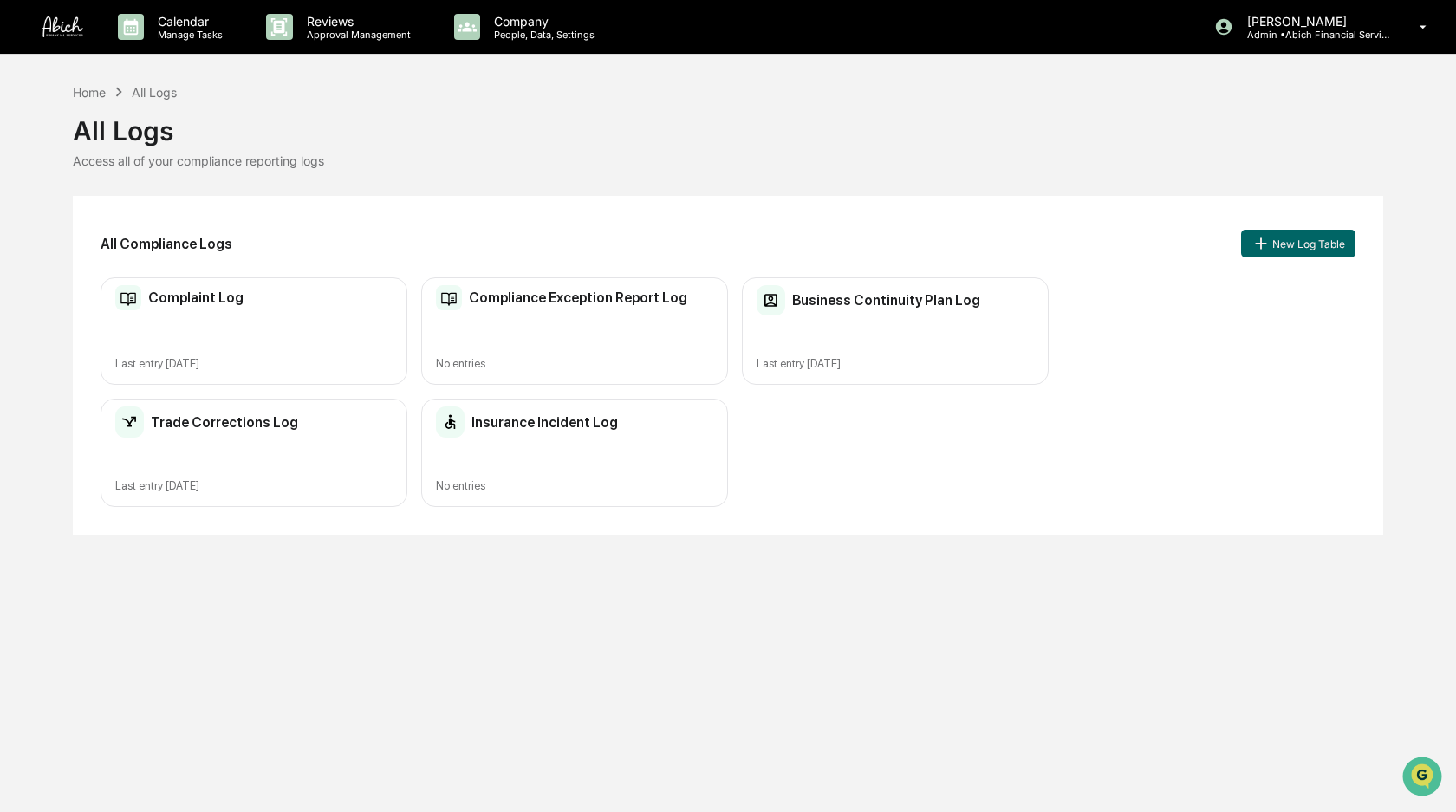
click at [809, 330] on div "Business Continuity Plan Log Last entry [DATE]" at bounding box center [895, 332] width 307 height 108
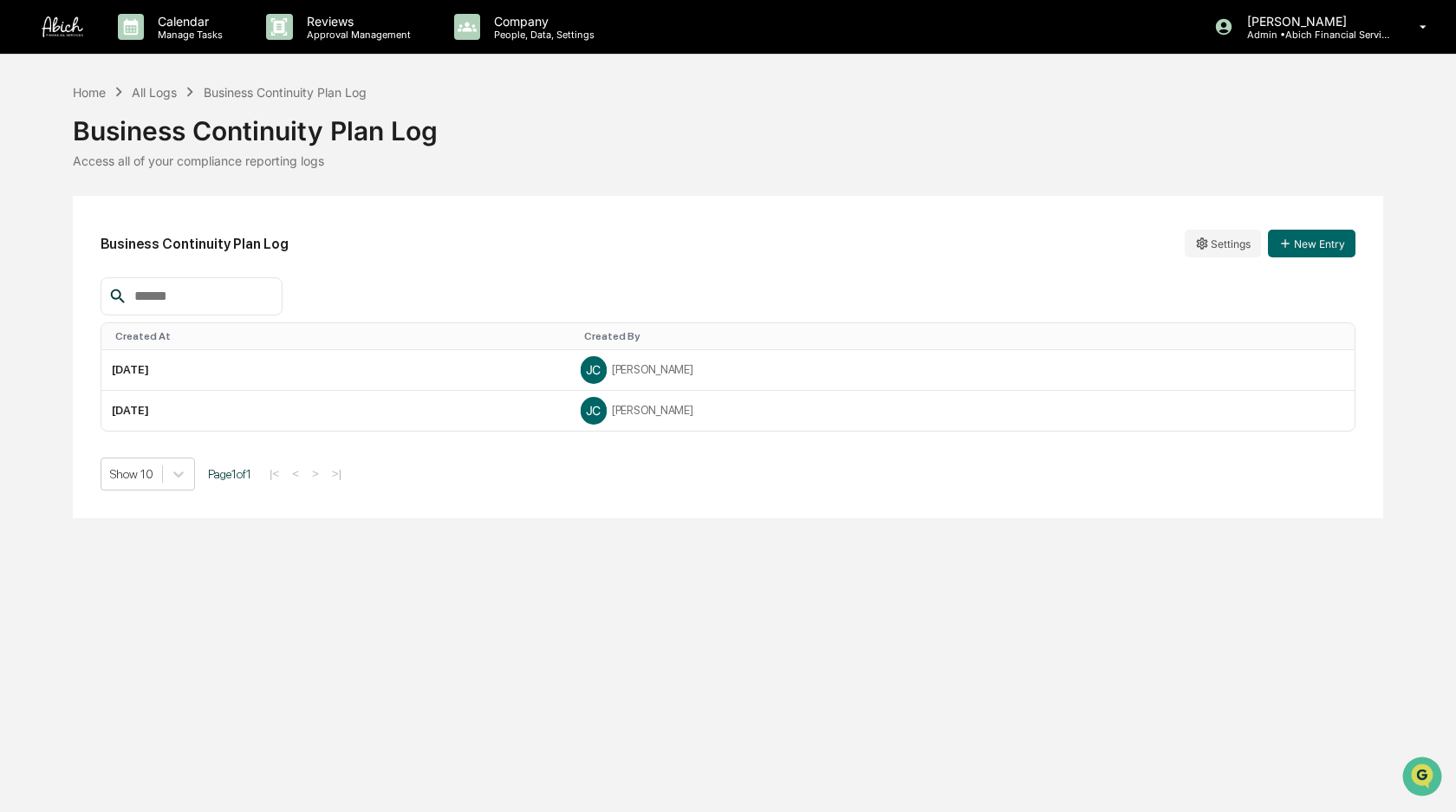
click at [552, 375] on td "[DATE]" at bounding box center [336, 371] width 469 height 41
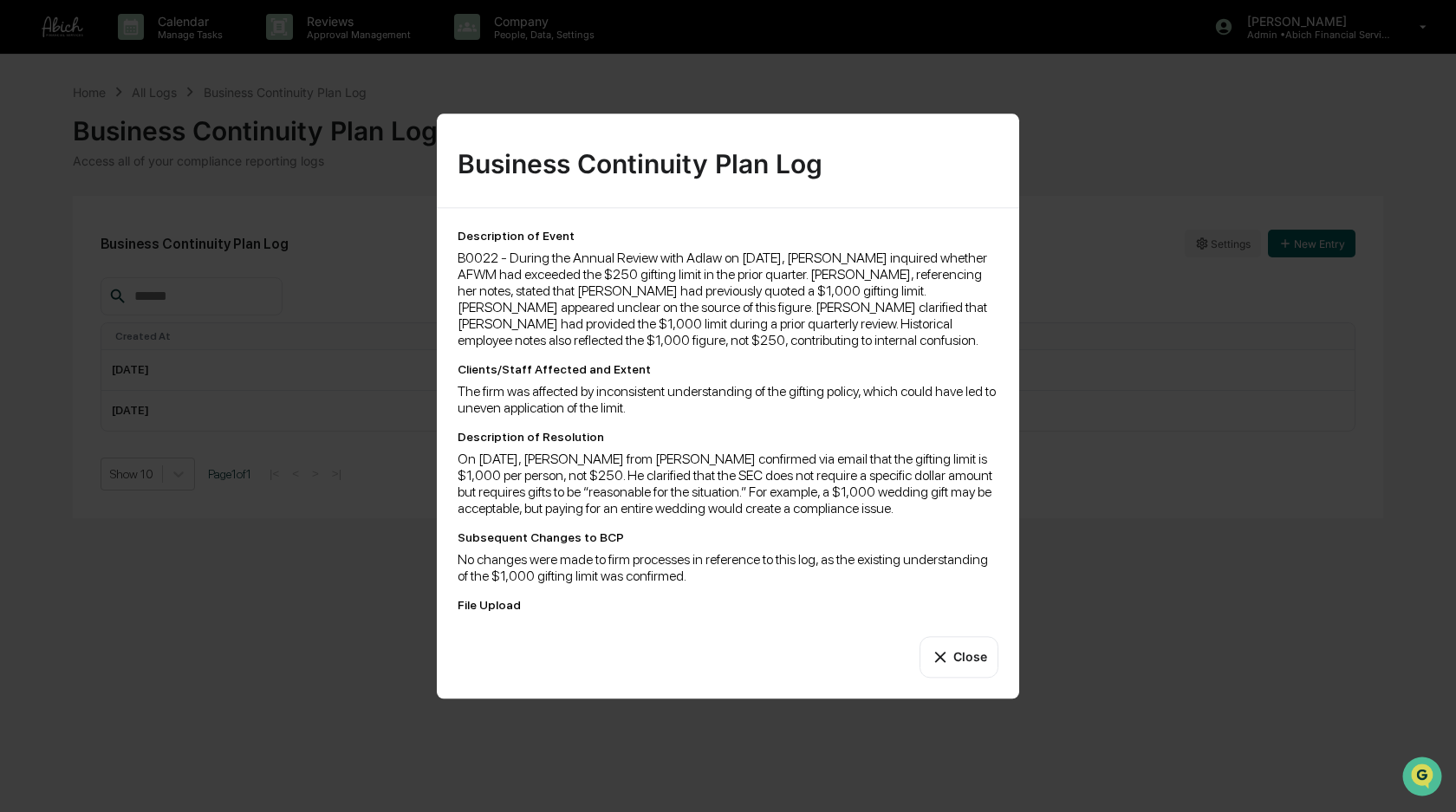
drag, startPoint x: 955, startPoint y: 658, endPoint x: 969, endPoint y: 633, distance: 28.7
click at [956, 656] on button "Close" at bounding box center [959, 656] width 79 height 42
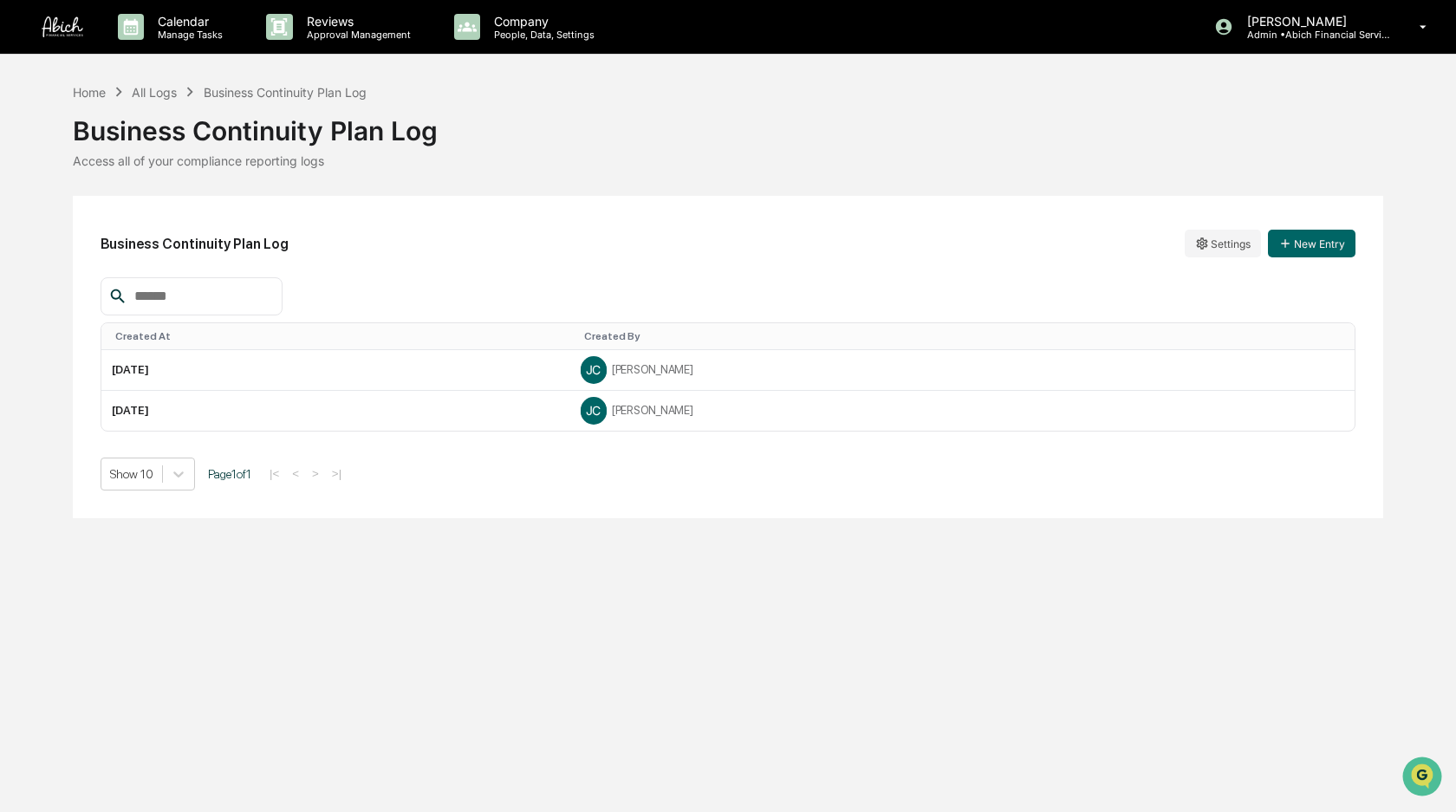
click at [1345, 240] on button "New Entry" at bounding box center [1312, 243] width 88 height 27
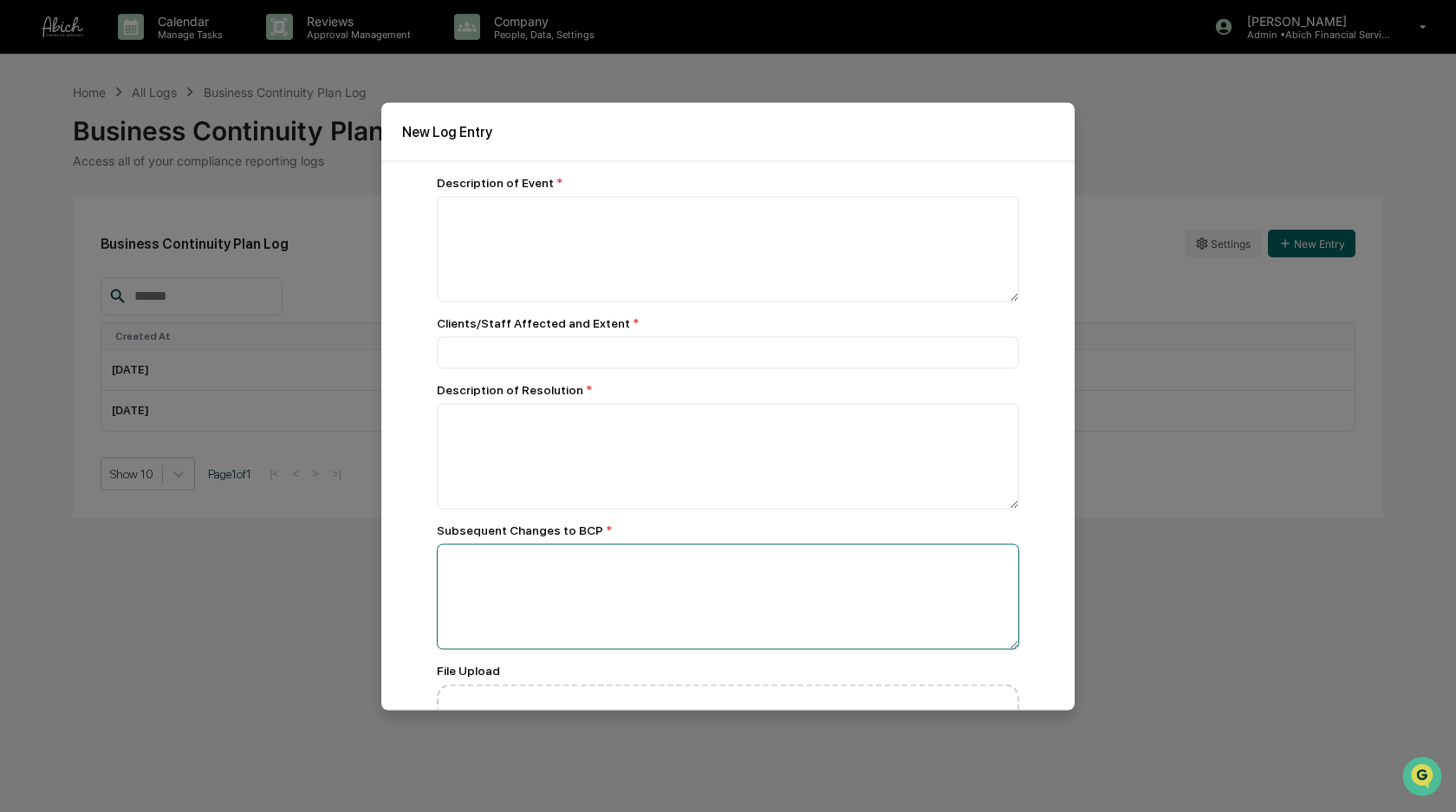
click at [511, 640] on textarea at bounding box center [728, 596] width 583 height 106
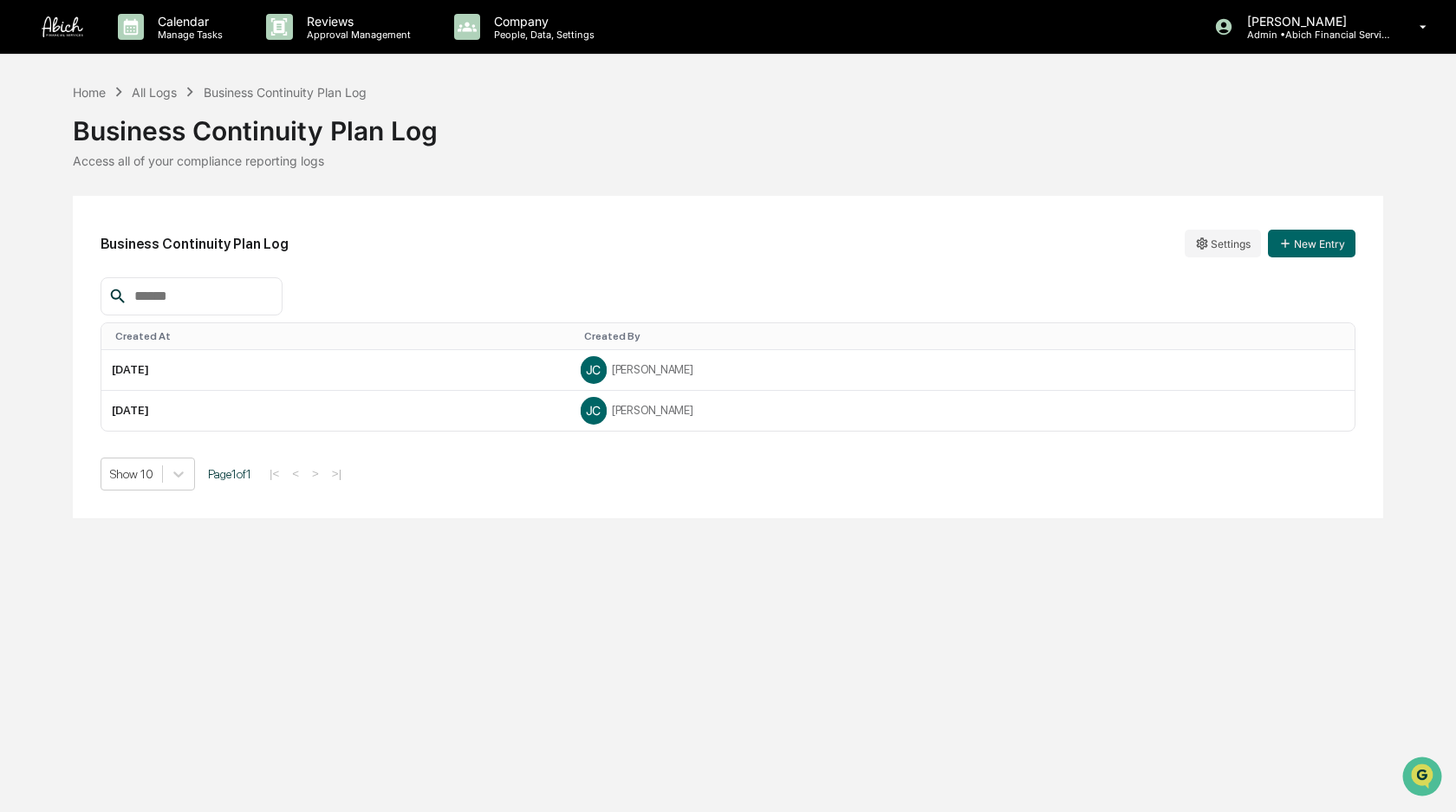
click at [201, 378] on td "[DATE]" at bounding box center [336, 371] width 469 height 41
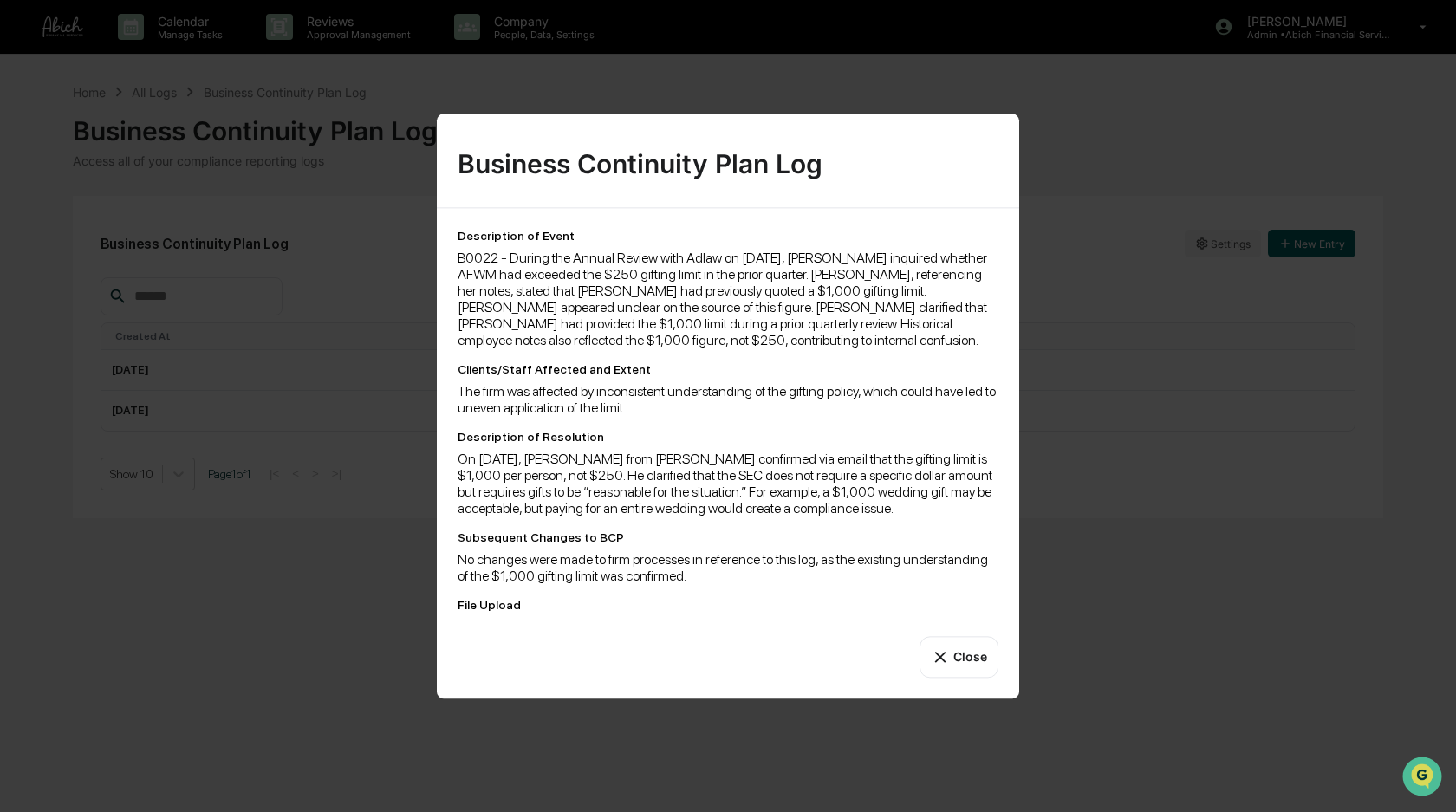
click at [974, 656] on button "Close" at bounding box center [959, 656] width 79 height 42
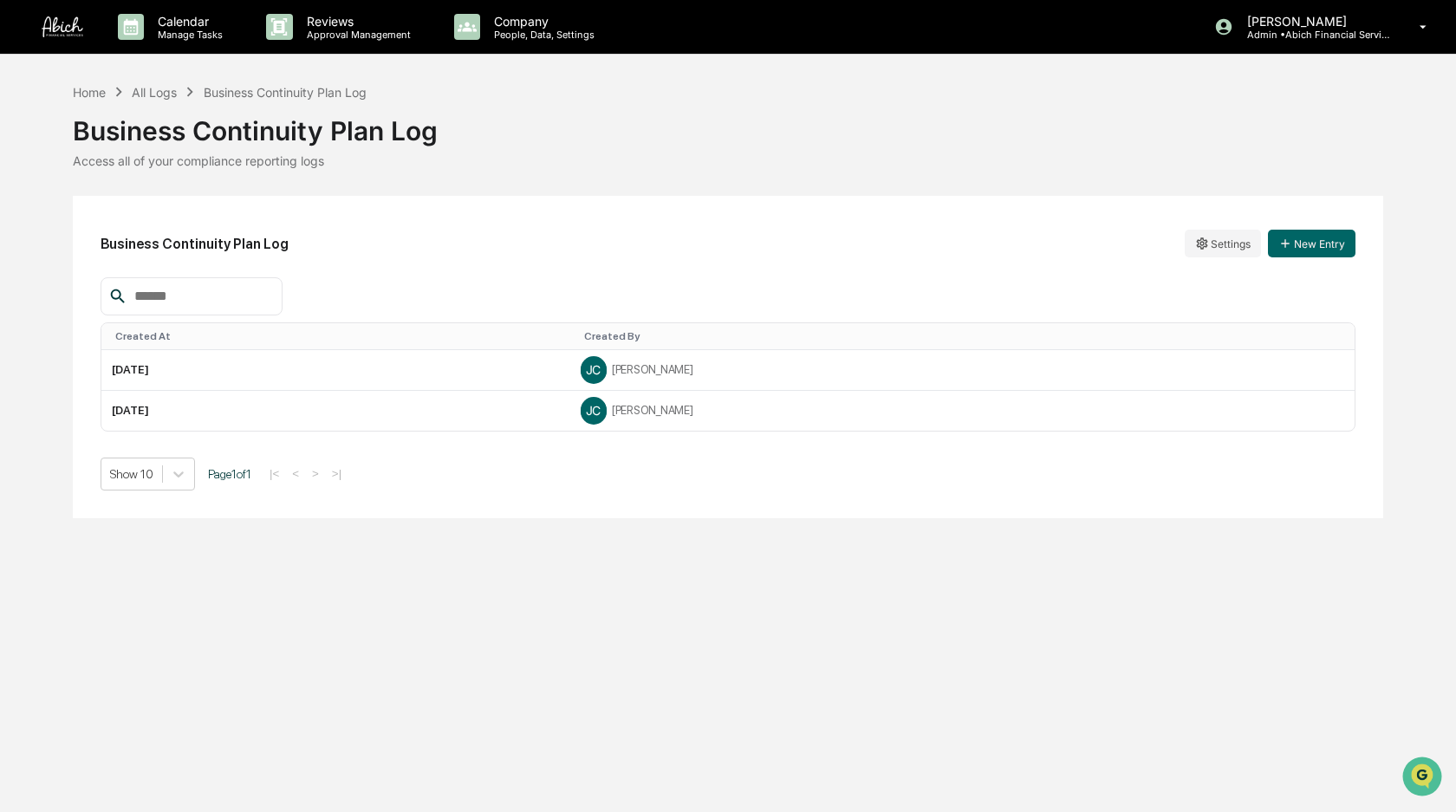
click at [510, 11] on div "Company People, Data, Settings" at bounding box center [533, 27] width 184 height 54
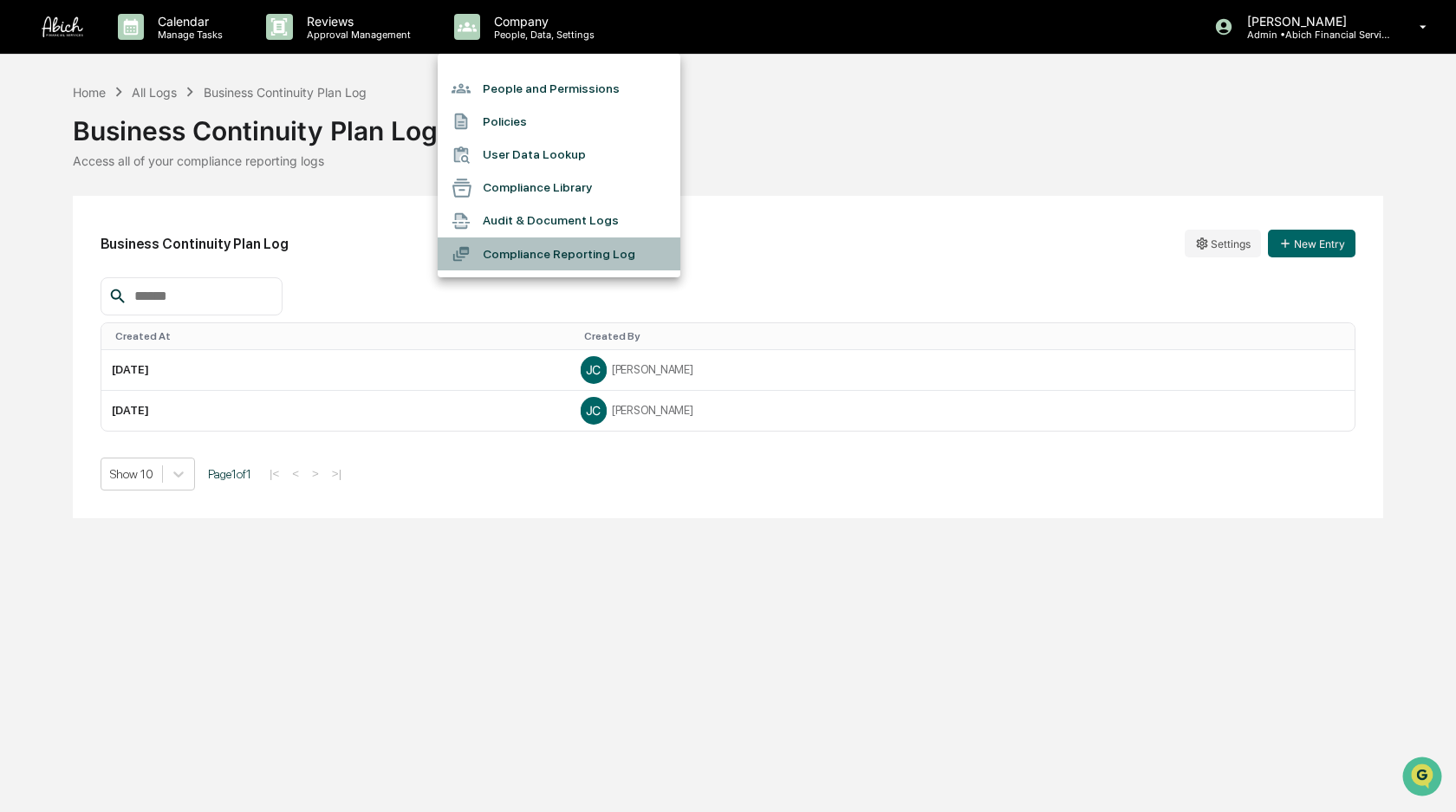
click at [604, 252] on li "Compliance Reporting Log" at bounding box center [559, 254] width 242 height 33
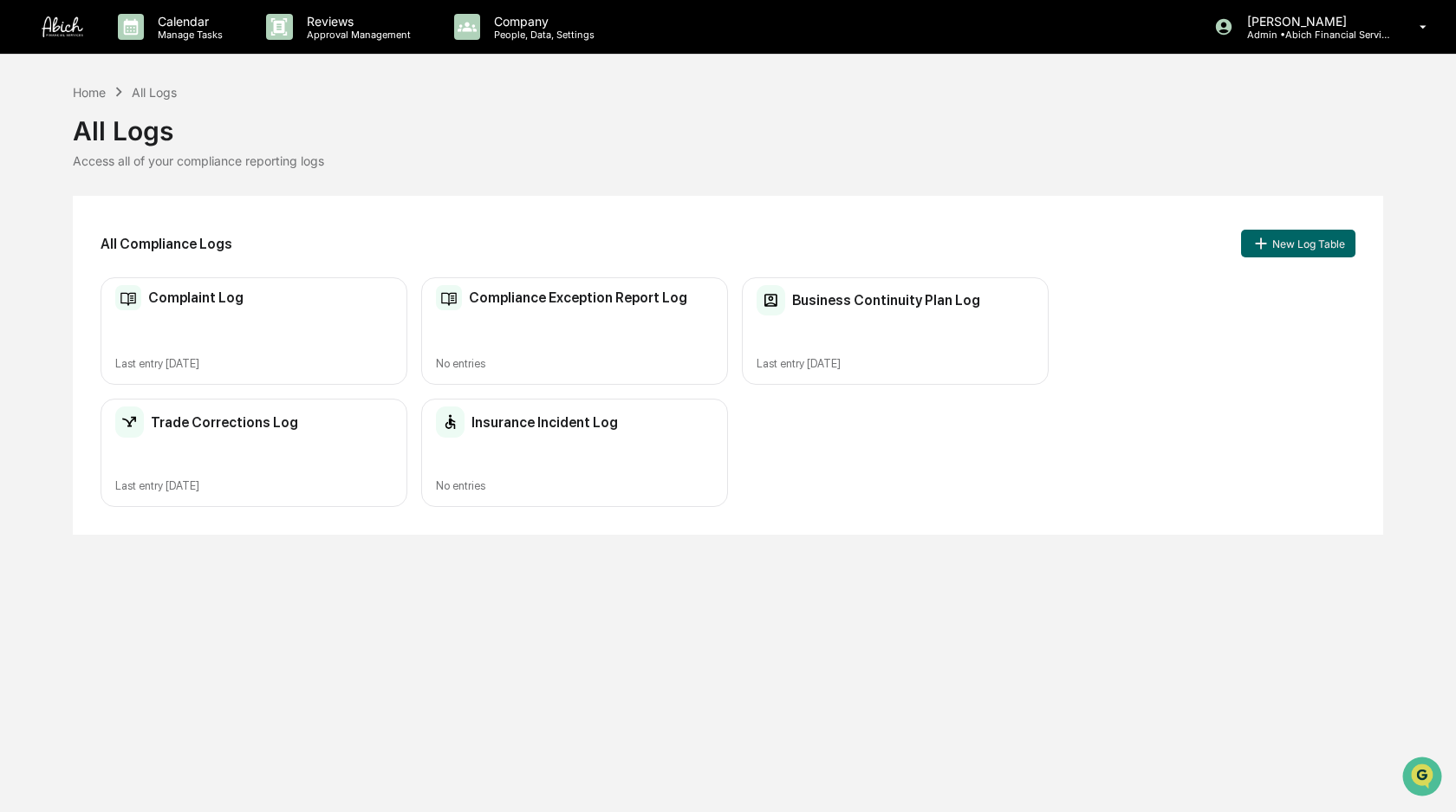
click at [272, 663] on div "Calendar Manage Tasks Reviews Approval Management Company People, Data, Setting…" at bounding box center [728, 406] width 1456 height 812
click at [977, 322] on div "Business Continuity Plan Log Last entry [DATE]" at bounding box center [895, 332] width 307 height 108
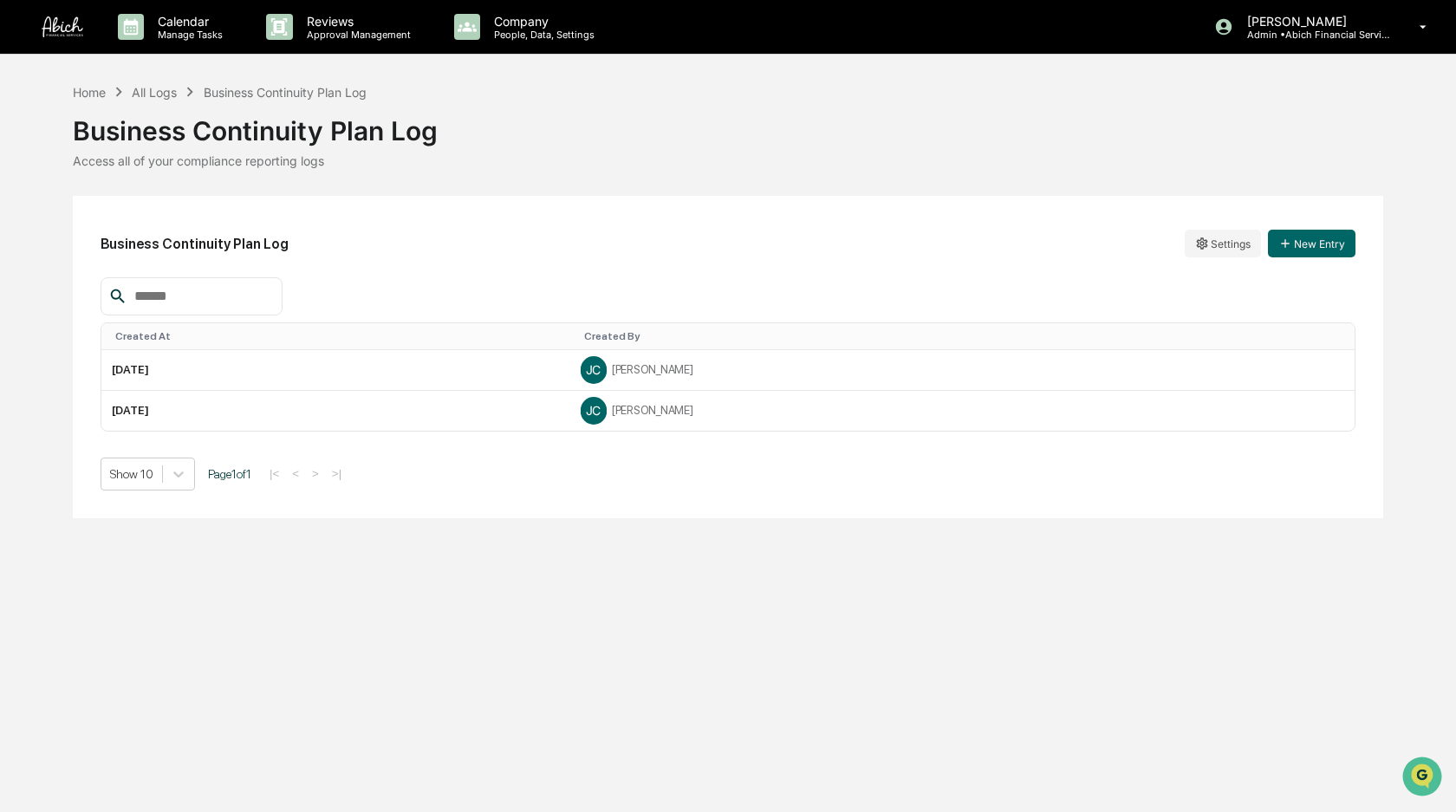
click at [430, 364] on td "[DATE]" at bounding box center [336, 371] width 469 height 41
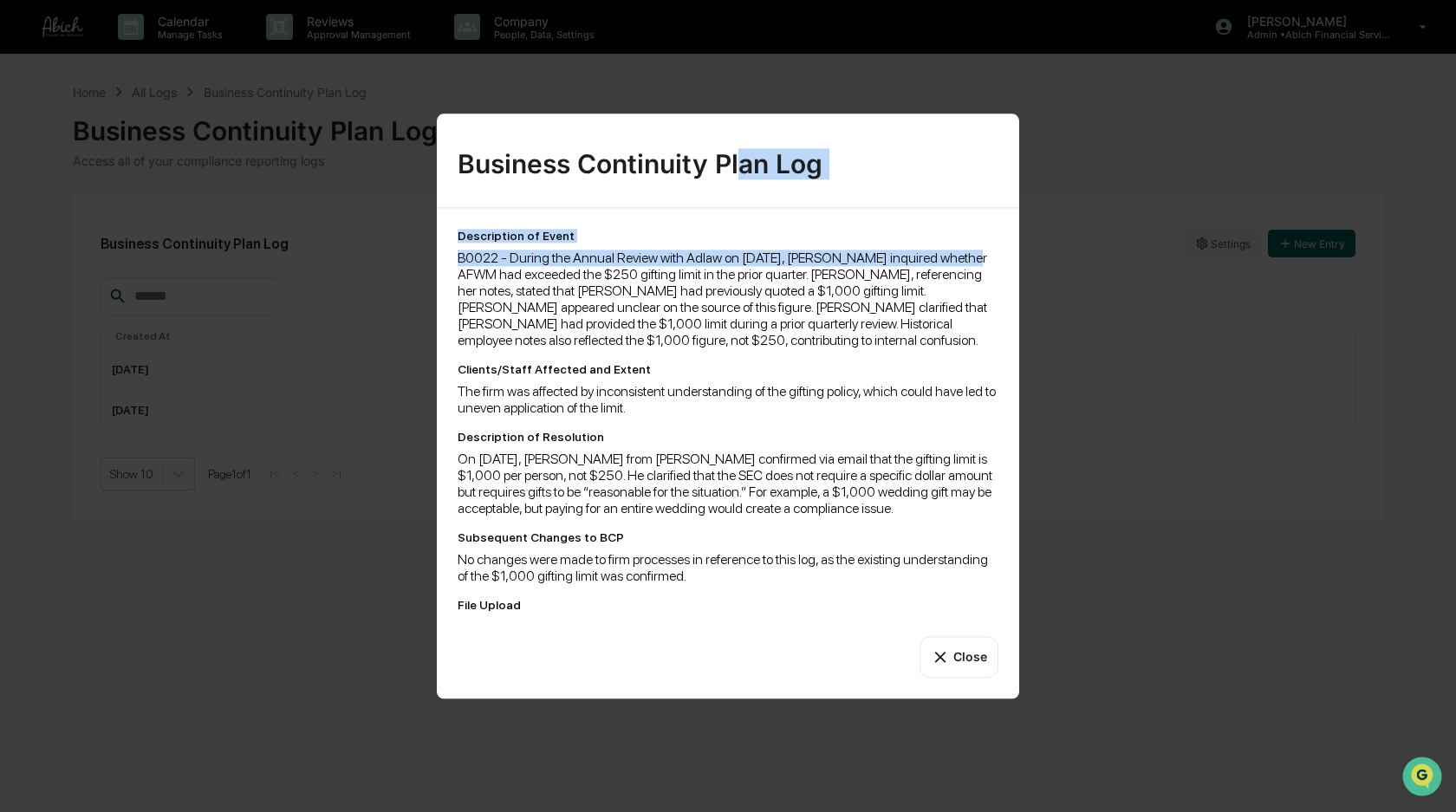
drag, startPoint x: 470, startPoint y: 266, endPoint x: 733, endPoint y: 198, distance: 271.6
click at [737, 198] on div "Business Continuity Plan Log Description of Event B0022 - During the Annual Rev…" at bounding box center [728, 405] width 583 height 585
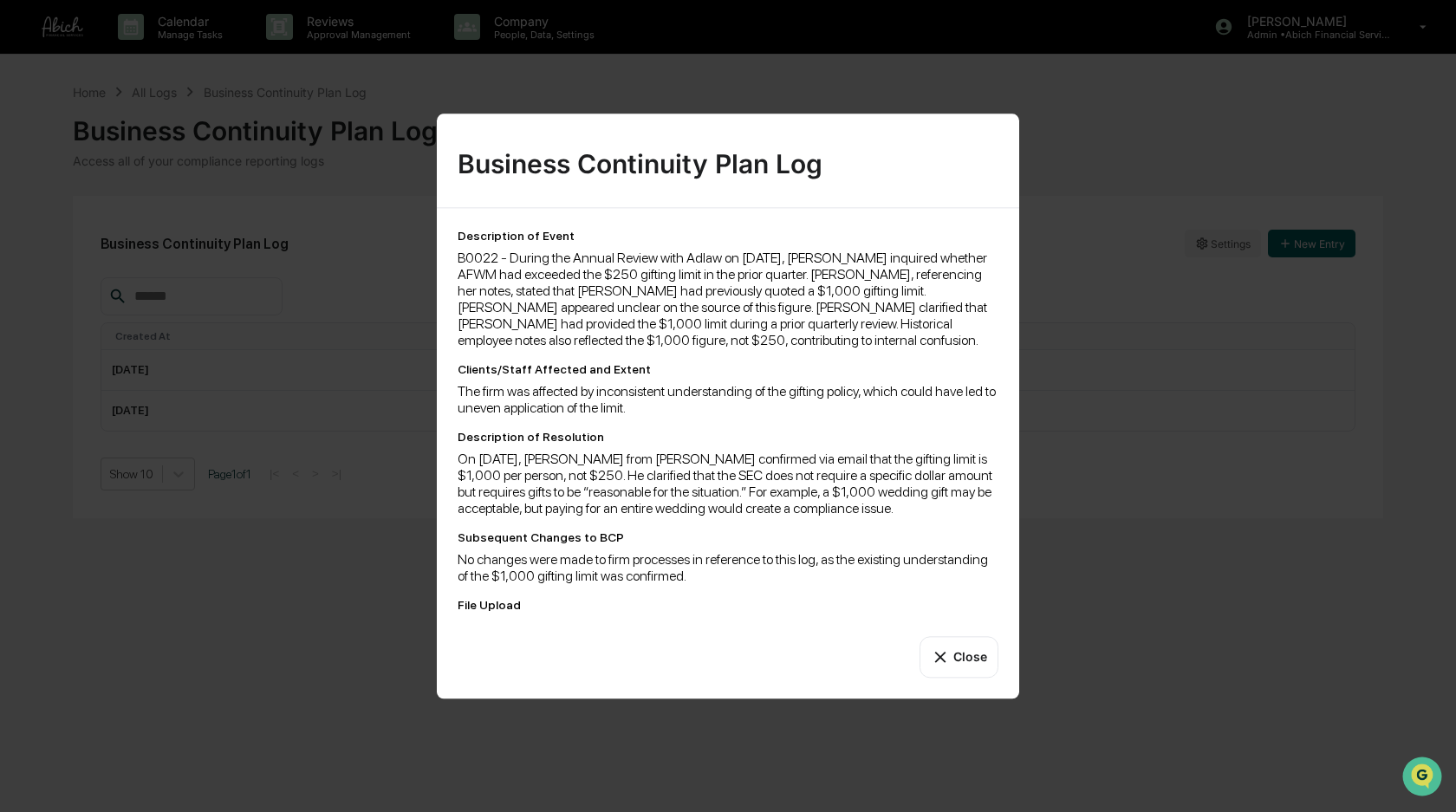
click at [494, 178] on div "Business Continuity Plan Log" at bounding box center [727, 157] width 540 height 45
click at [962, 662] on button "Close" at bounding box center [959, 656] width 79 height 42
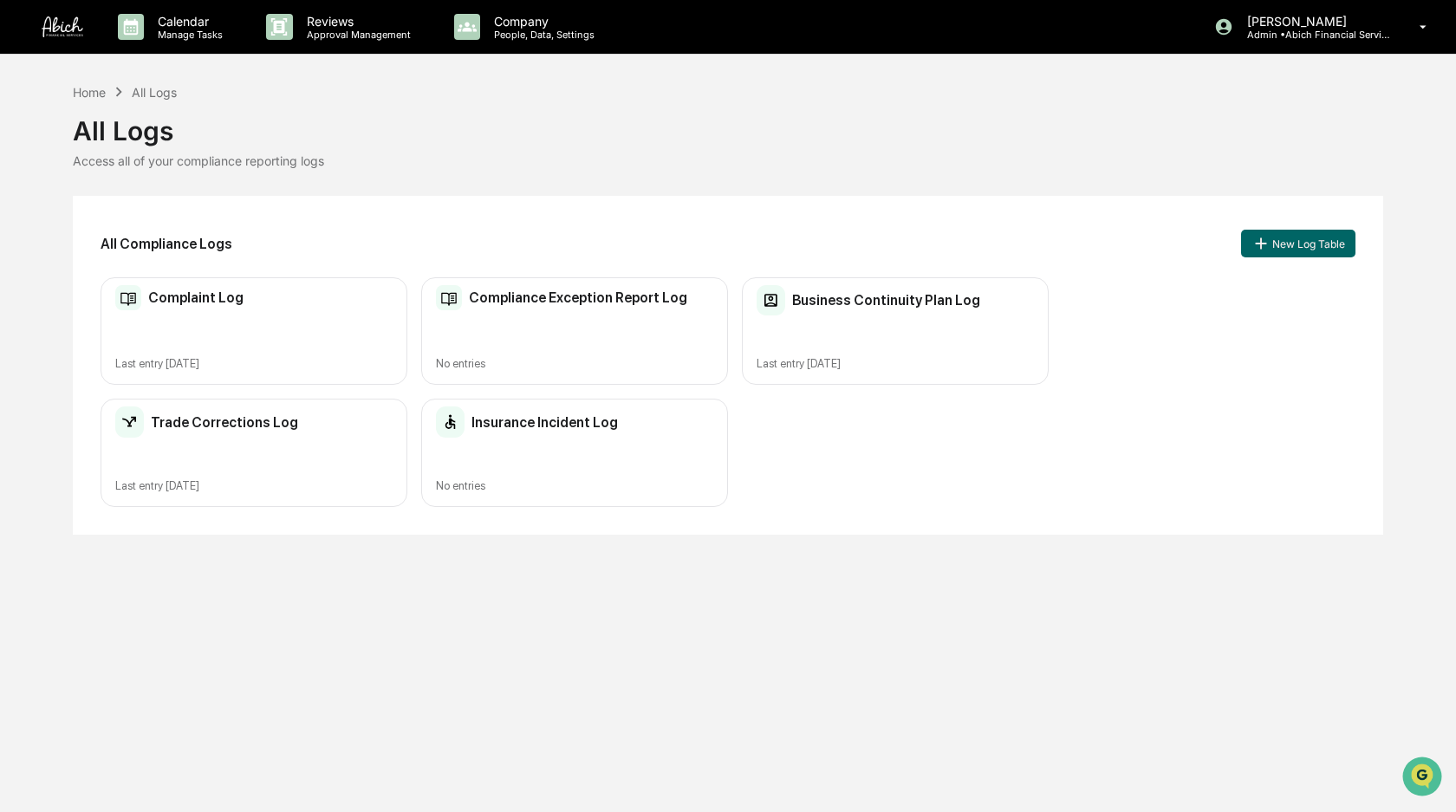
click at [632, 339] on div "Compliance Exception Report Log No entries" at bounding box center [574, 332] width 307 height 108
click at [594, 304] on h2 "Compliance Exception Report Log" at bounding box center [578, 297] width 218 height 17
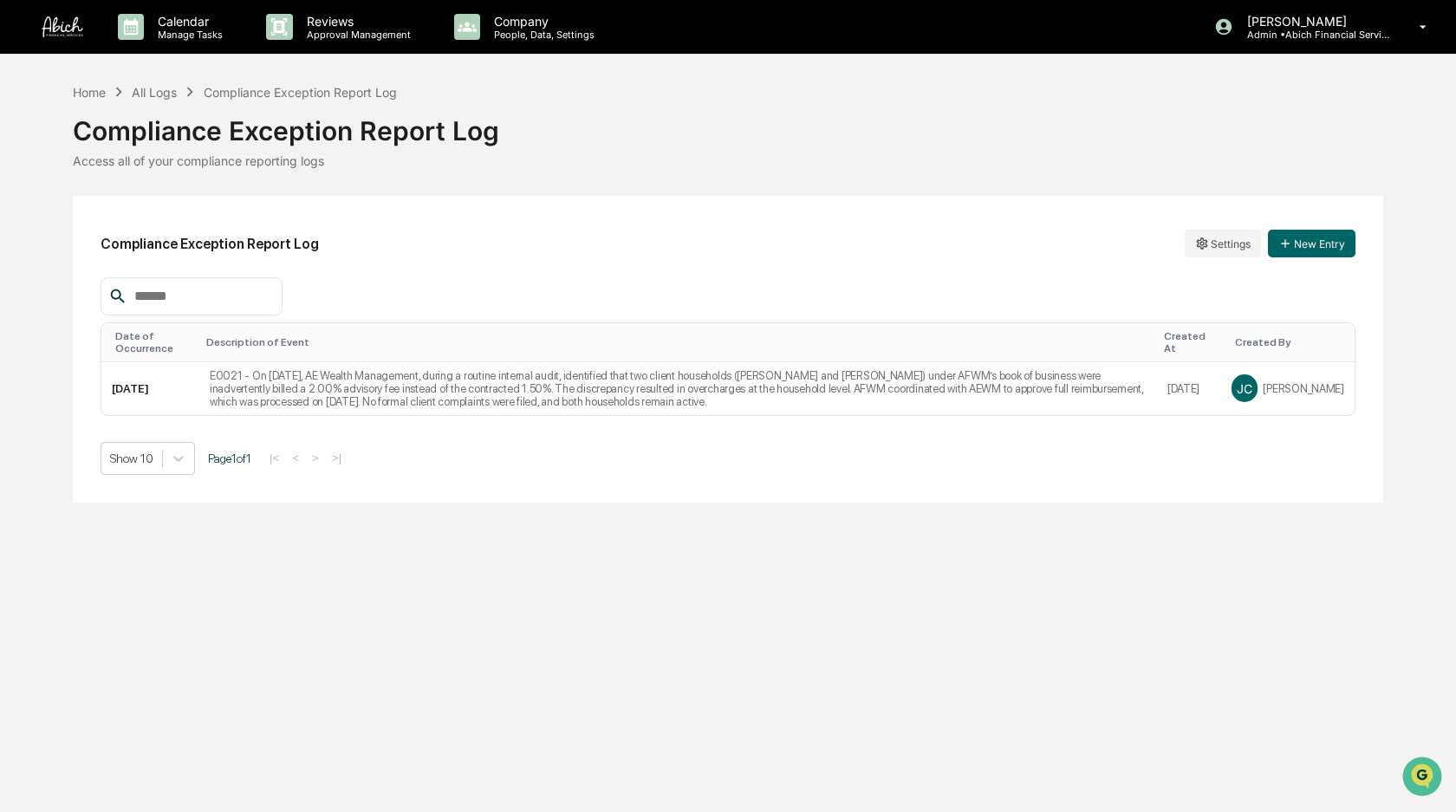
click at [282, 89] on div "Compliance Exception Report Log" at bounding box center [300, 92] width 194 height 15
click at [150, 85] on div "All Logs" at bounding box center [154, 92] width 45 height 15
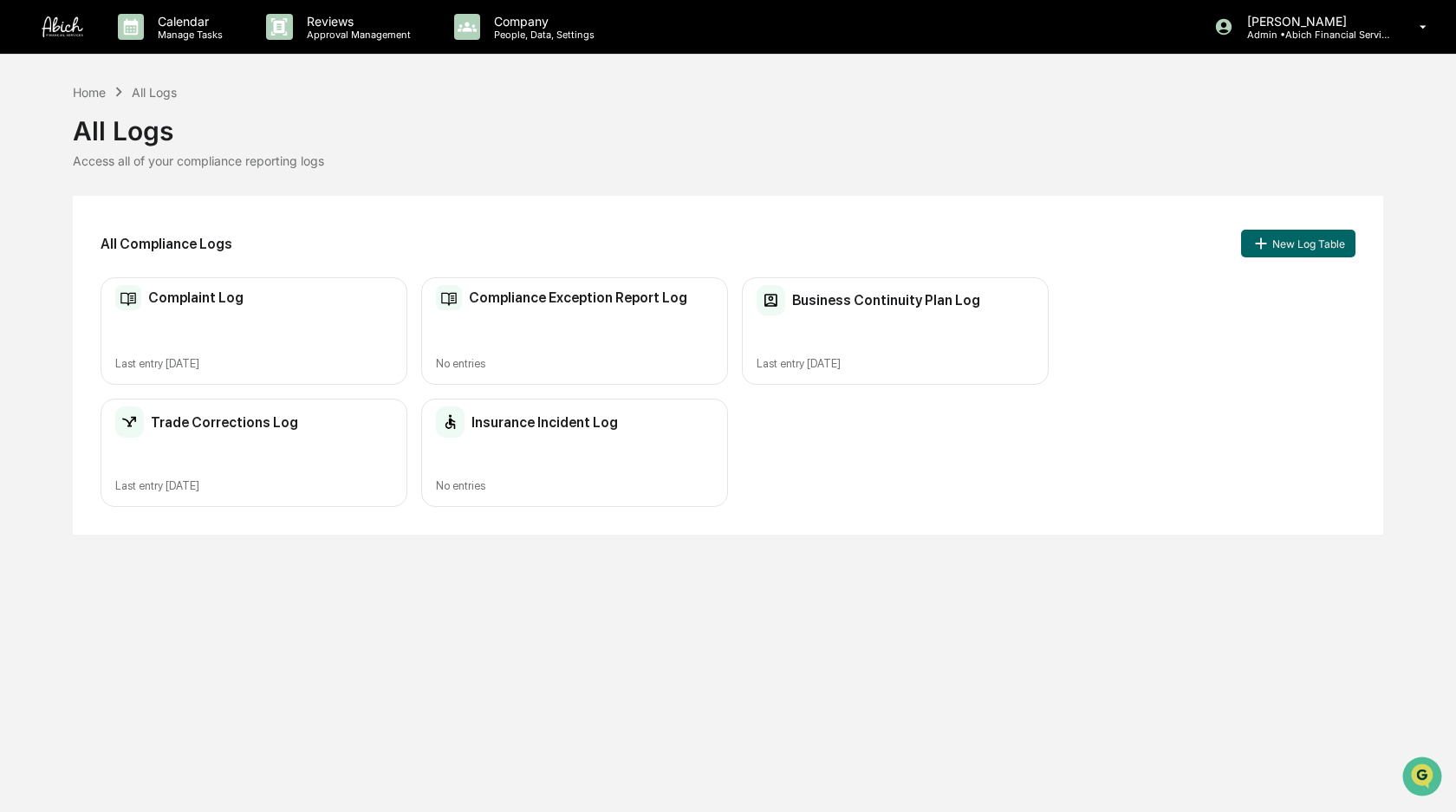
click at [345, 589] on div "Calendar Manage Tasks Reviews Approval Management Company People, Data, Setting…" at bounding box center [728, 406] width 1456 height 812
